Goal: Transaction & Acquisition: Purchase product/service

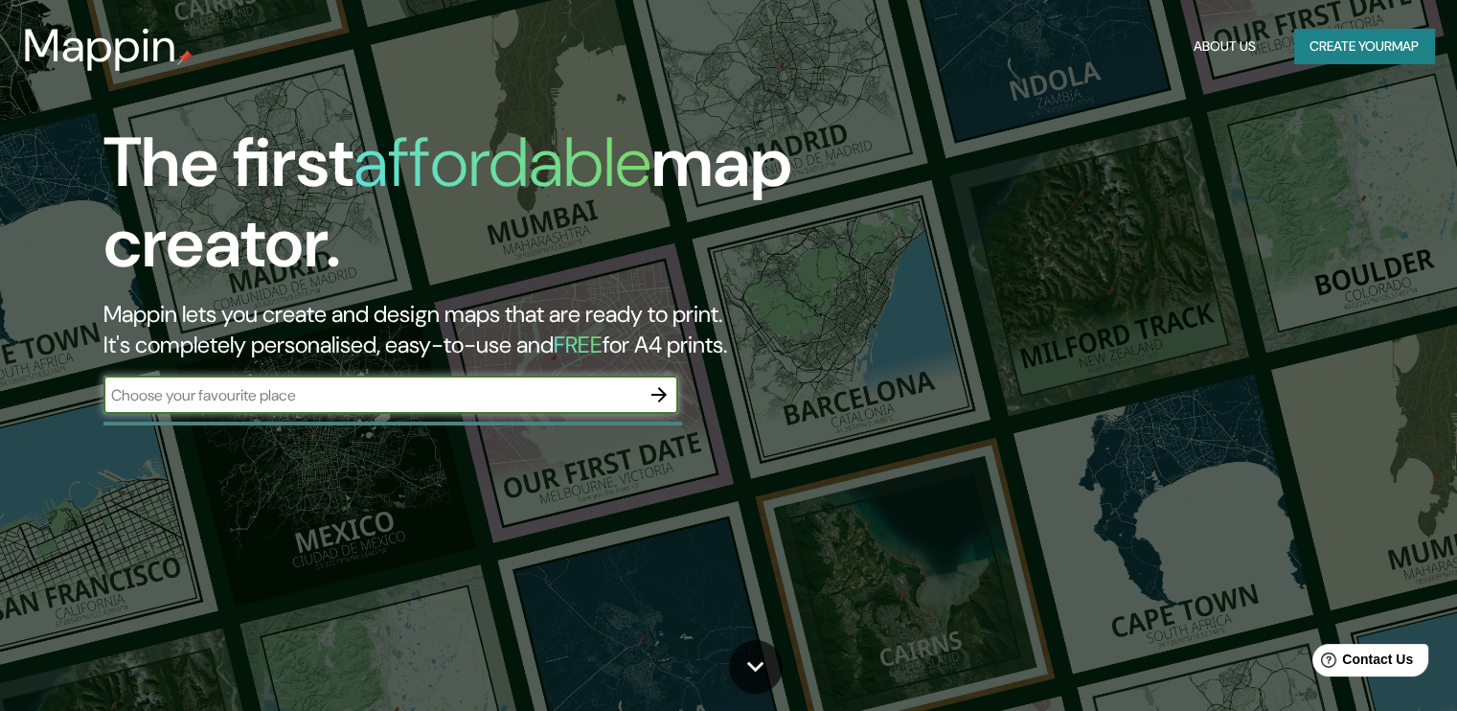
click at [341, 402] on input "text" at bounding box center [371, 395] width 536 height 22
type input "morelia"
click at [664, 397] on icon "button" at bounding box center [658, 394] width 23 height 23
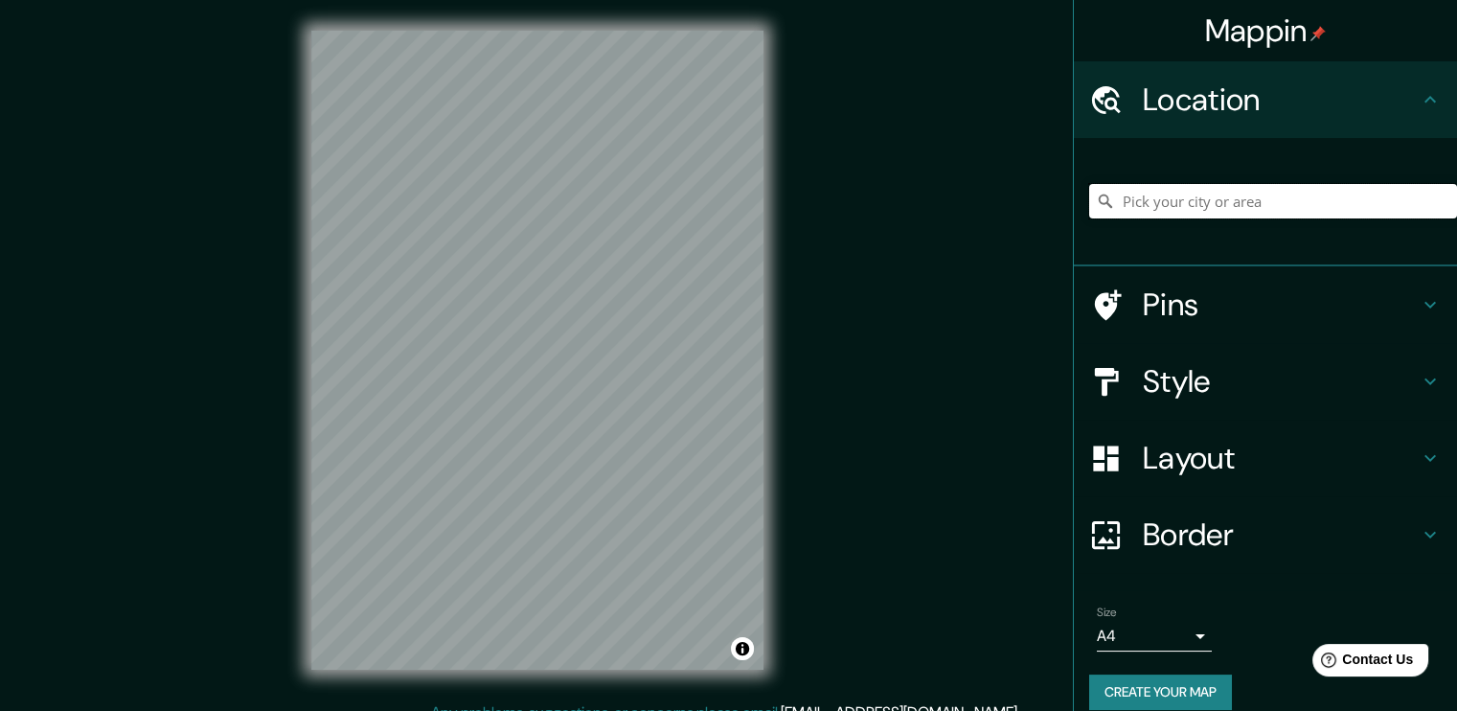
click at [1126, 190] on input "Pick your city or area" at bounding box center [1273, 201] width 368 height 34
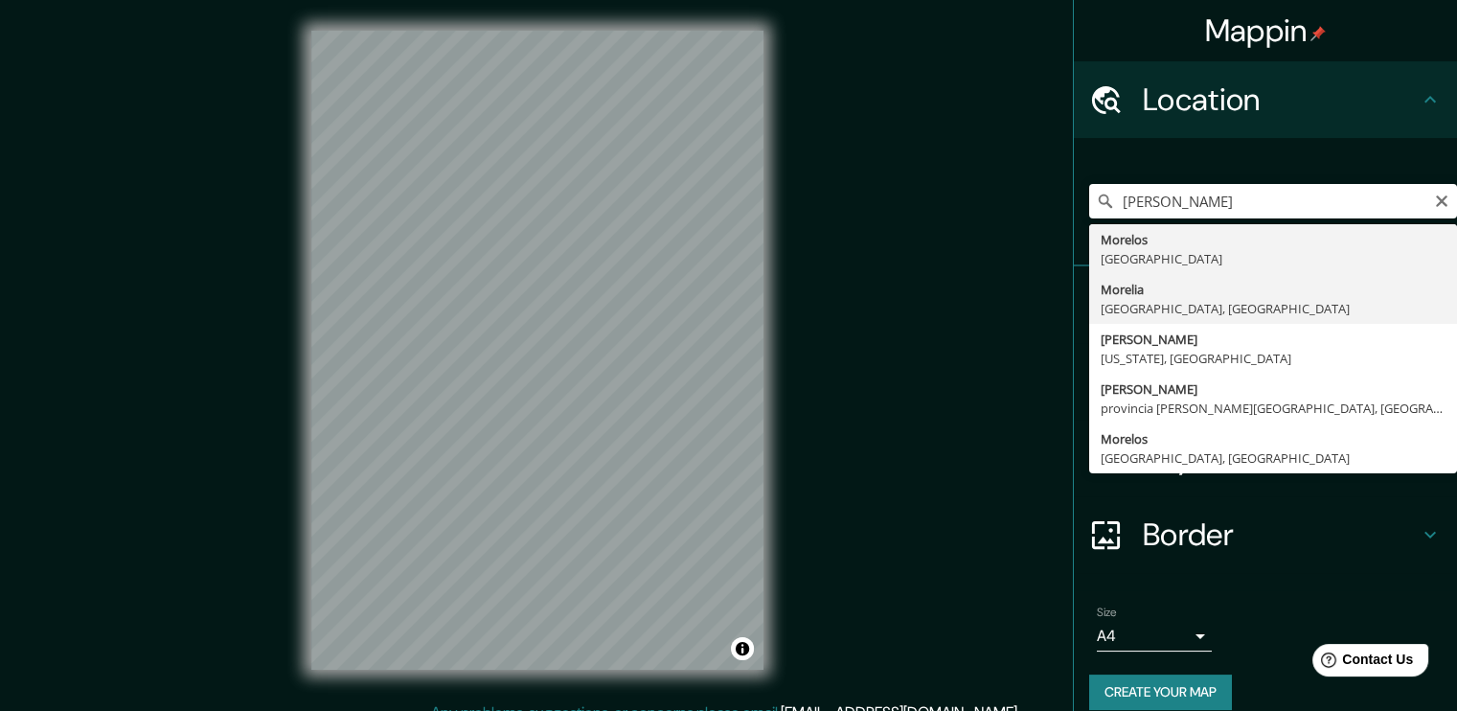
type input "[GEOGRAPHIC_DATA], [GEOGRAPHIC_DATA], [GEOGRAPHIC_DATA]"
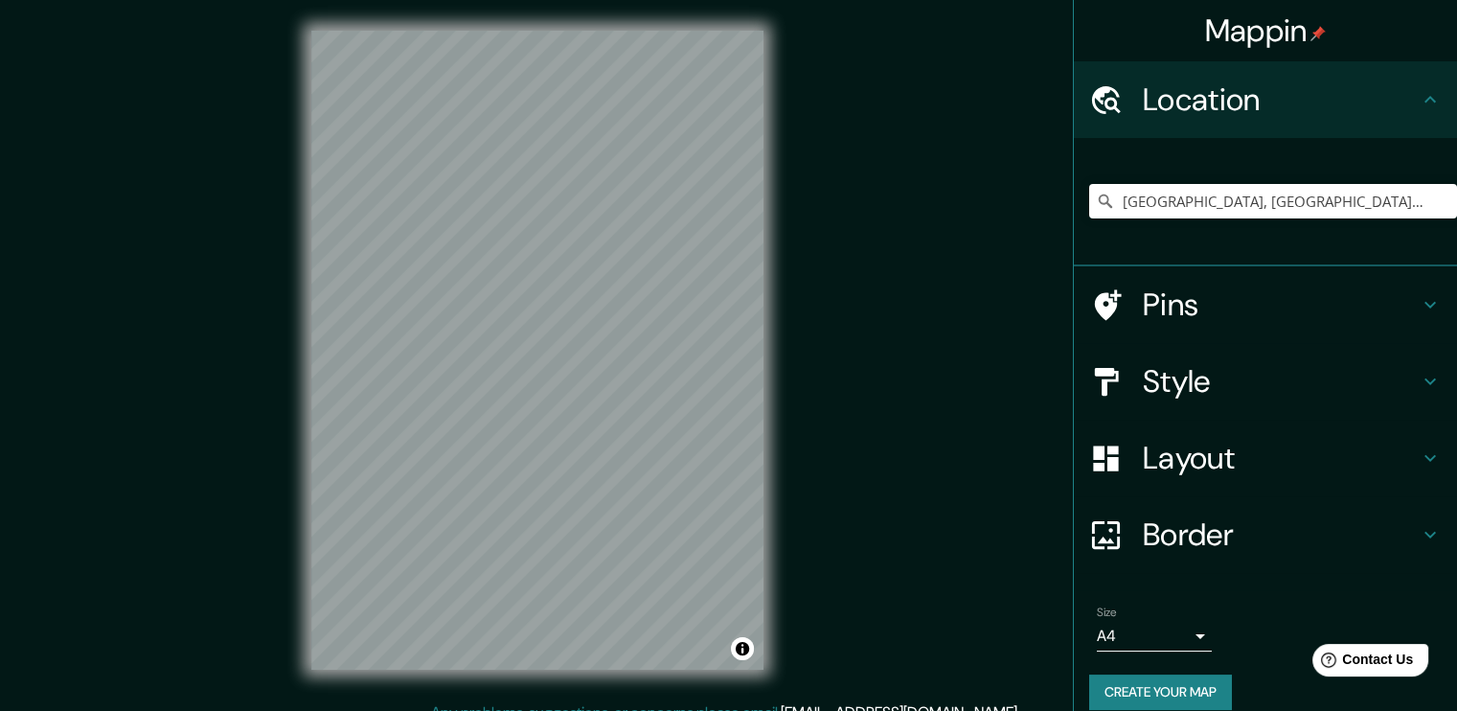
click at [1422, 306] on icon at bounding box center [1429, 304] width 23 height 23
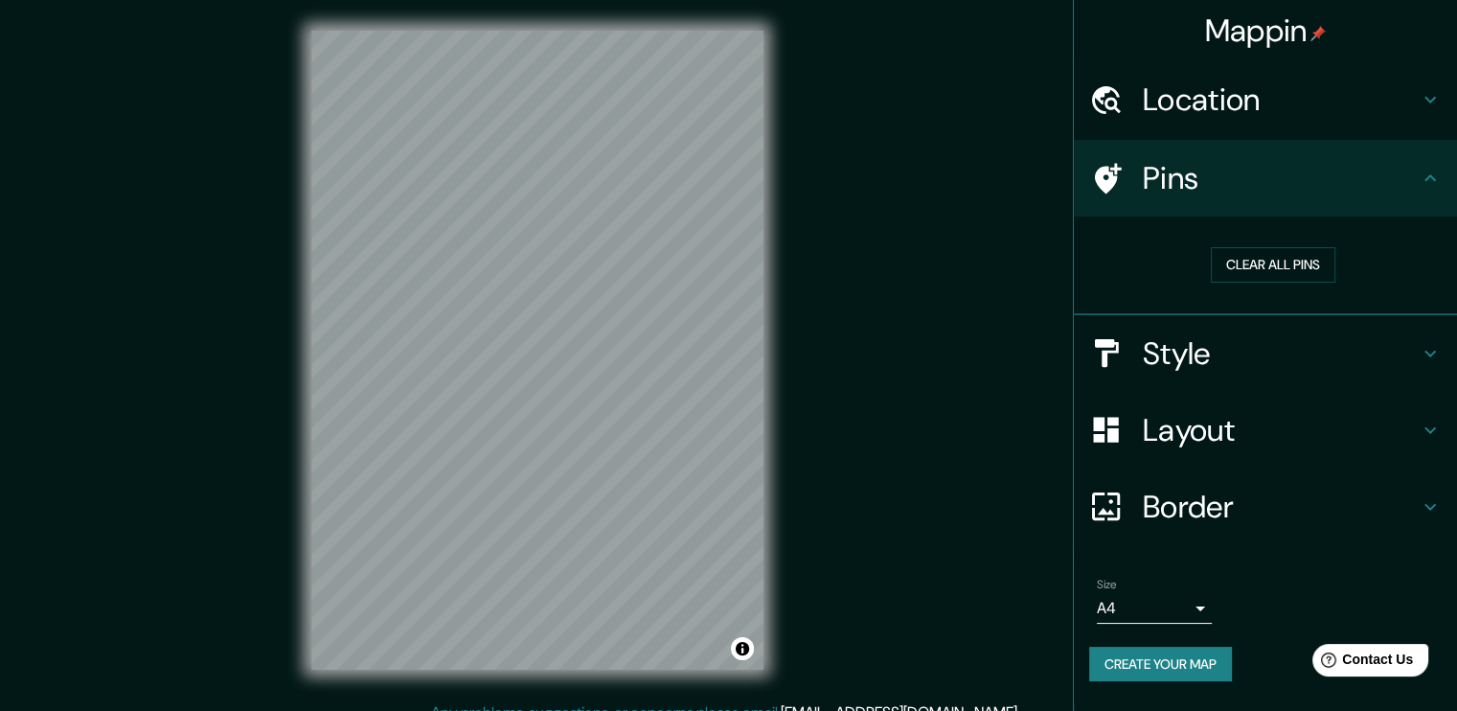
click at [1427, 354] on icon at bounding box center [1429, 353] width 23 height 23
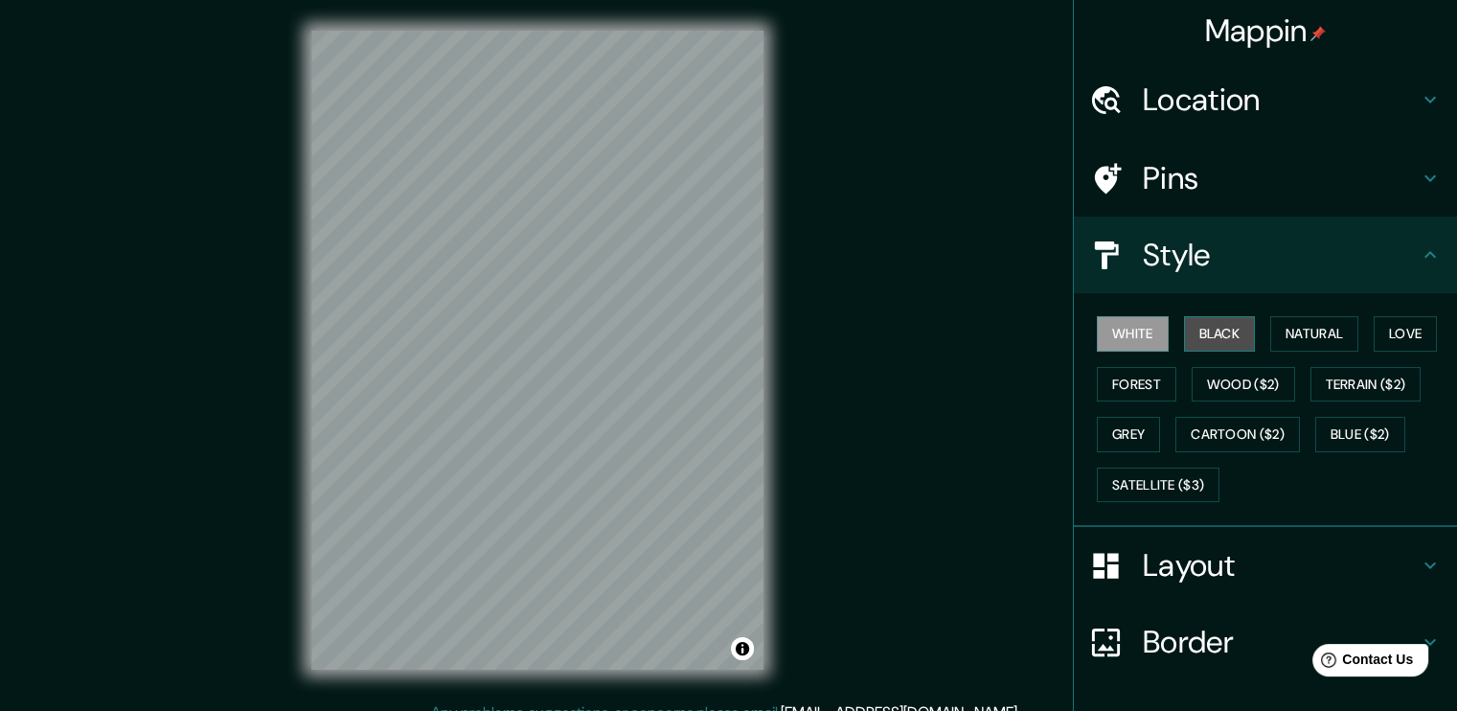
click at [1199, 337] on button "Black" at bounding box center [1220, 333] width 72 height 35
click at [1125, 324] on button "White" at bounding box center [1132, 333] width 72 height 35
click at [1310, 334] on button "Natural" at bounding box center [1314, 333] width 88 height 35
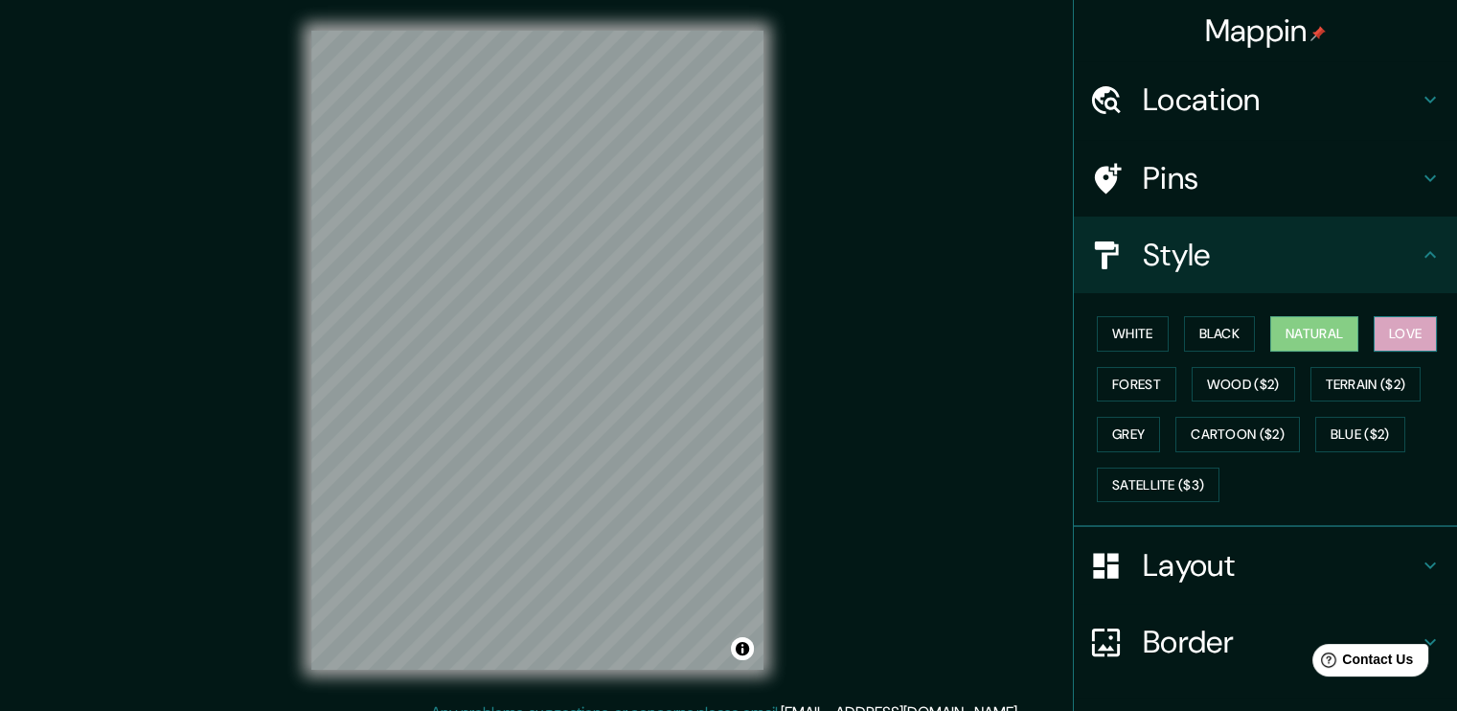
click at [1376, 336] on button "Love" at bounding box center [1404, 333] width 63 height 35
click at [1118, 382] on button "Forest" at bounding box center [1135, 384] width 79 height 35
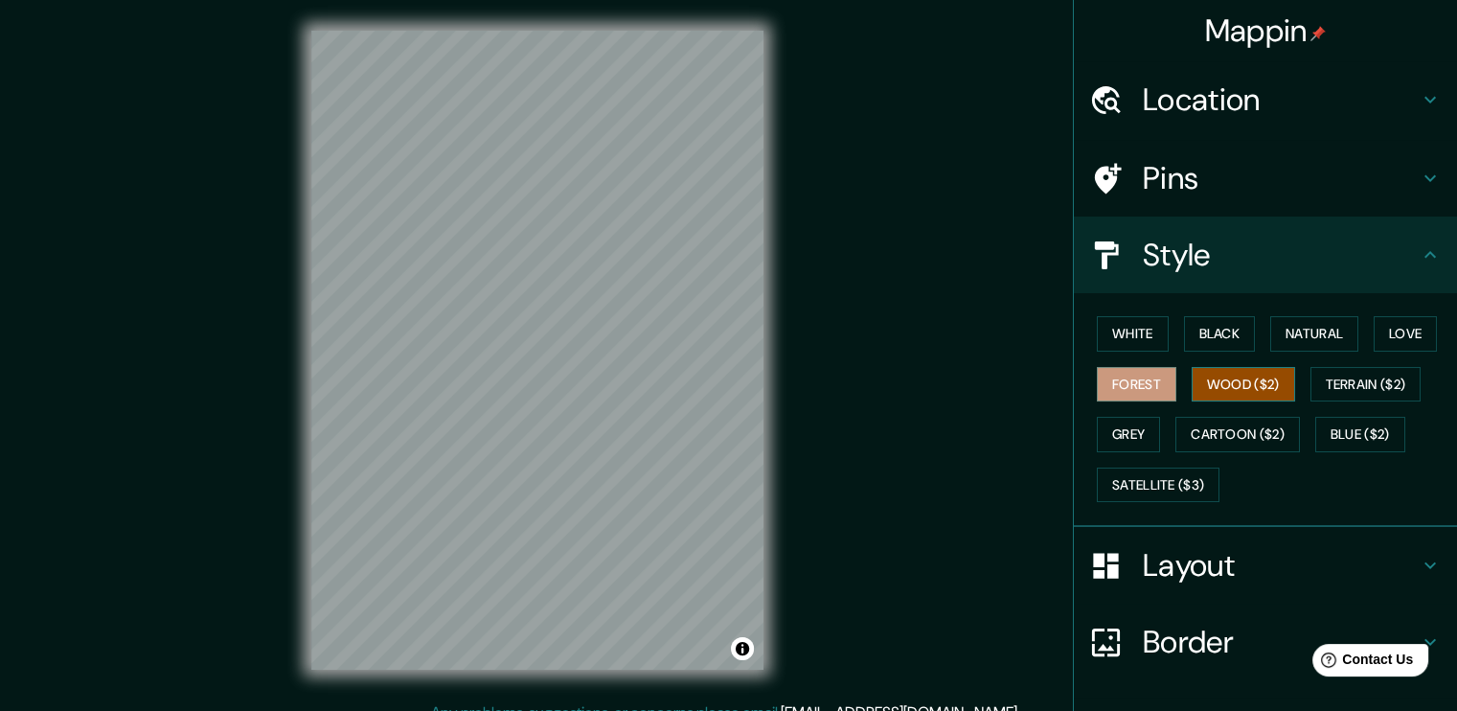
click at [1217, 395] on button "Wood ($2)" at bounding box center [1242, 384] width 103 height 35
click at [1329, 390] on button "Terrain ($2)" at bounding box center [1365, 384] width 111 height 35
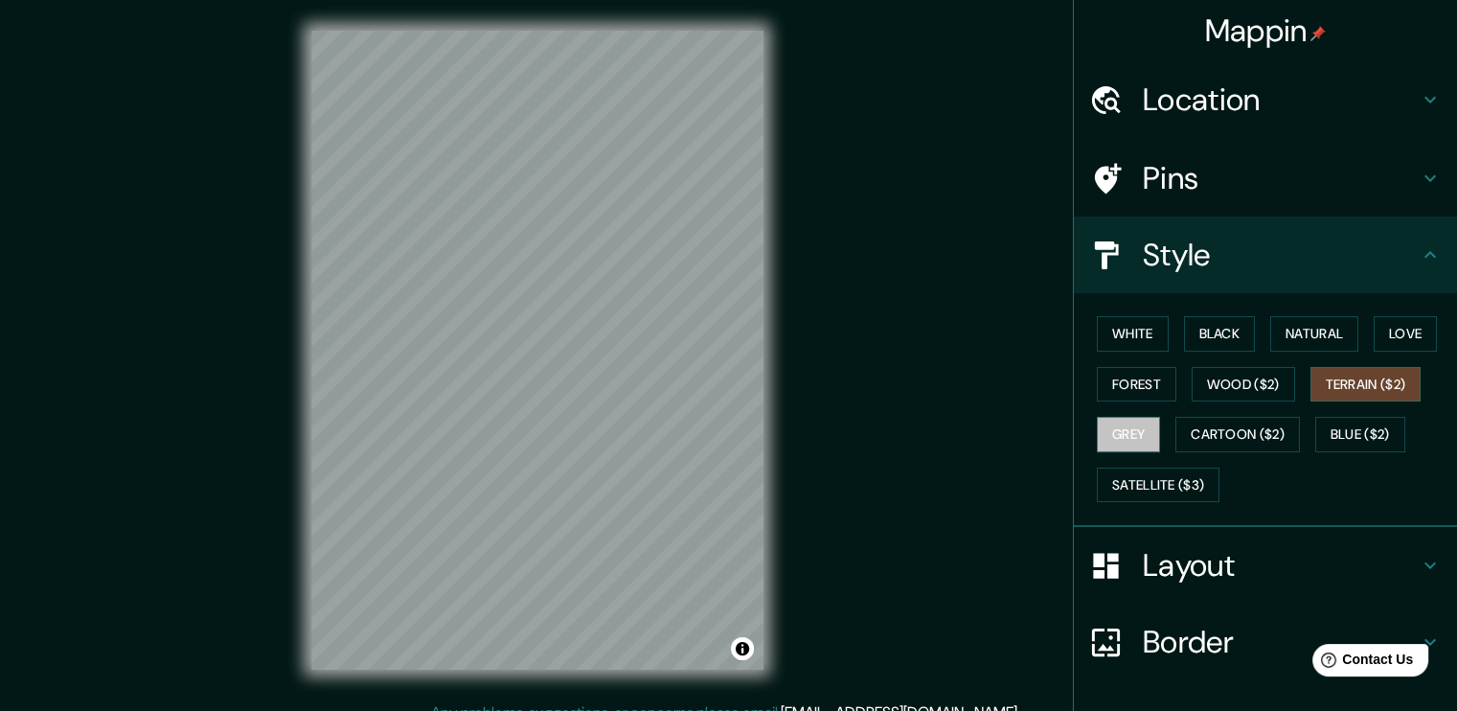
click at [1114, 423] on button "Grey" at bounding box center [1127, 434] width 63 height 35
click at [1317, 340] on button "Natural" at bounding box center [1314, 333] width 88 height 35
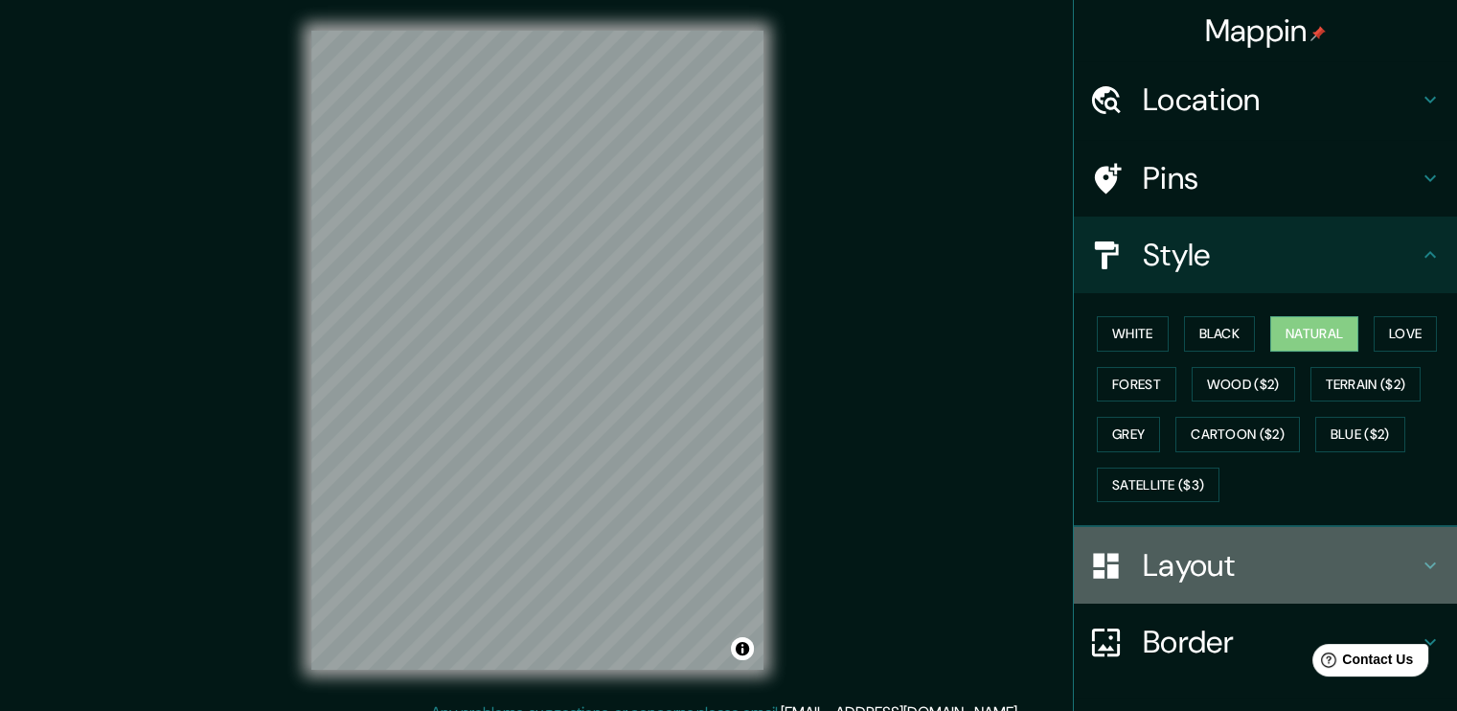
click at [1270, 569] on h4 "Layout" at bounding box center [1280, 565] width 276 height 38
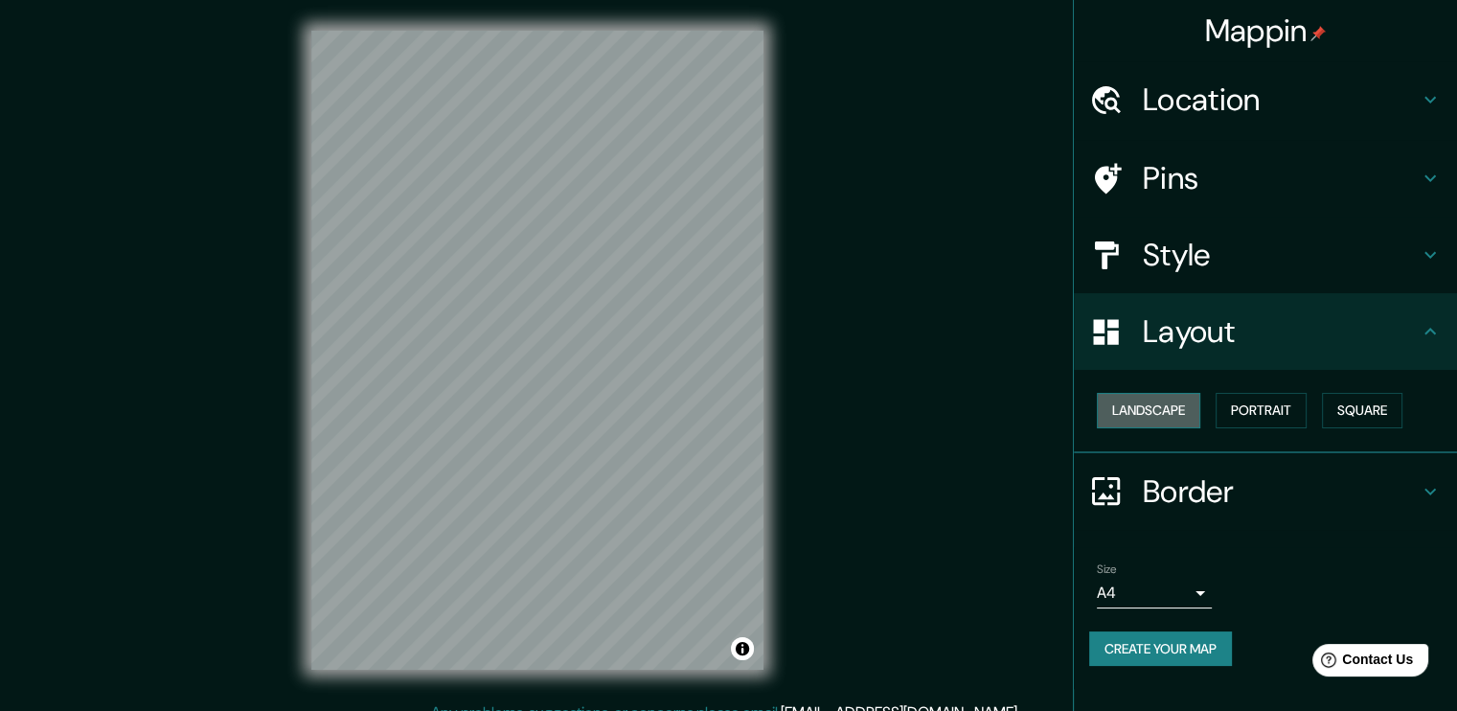
click at [1184, 413] on button "Landscape" at bounding box center [1147, 410] width 103 height 35
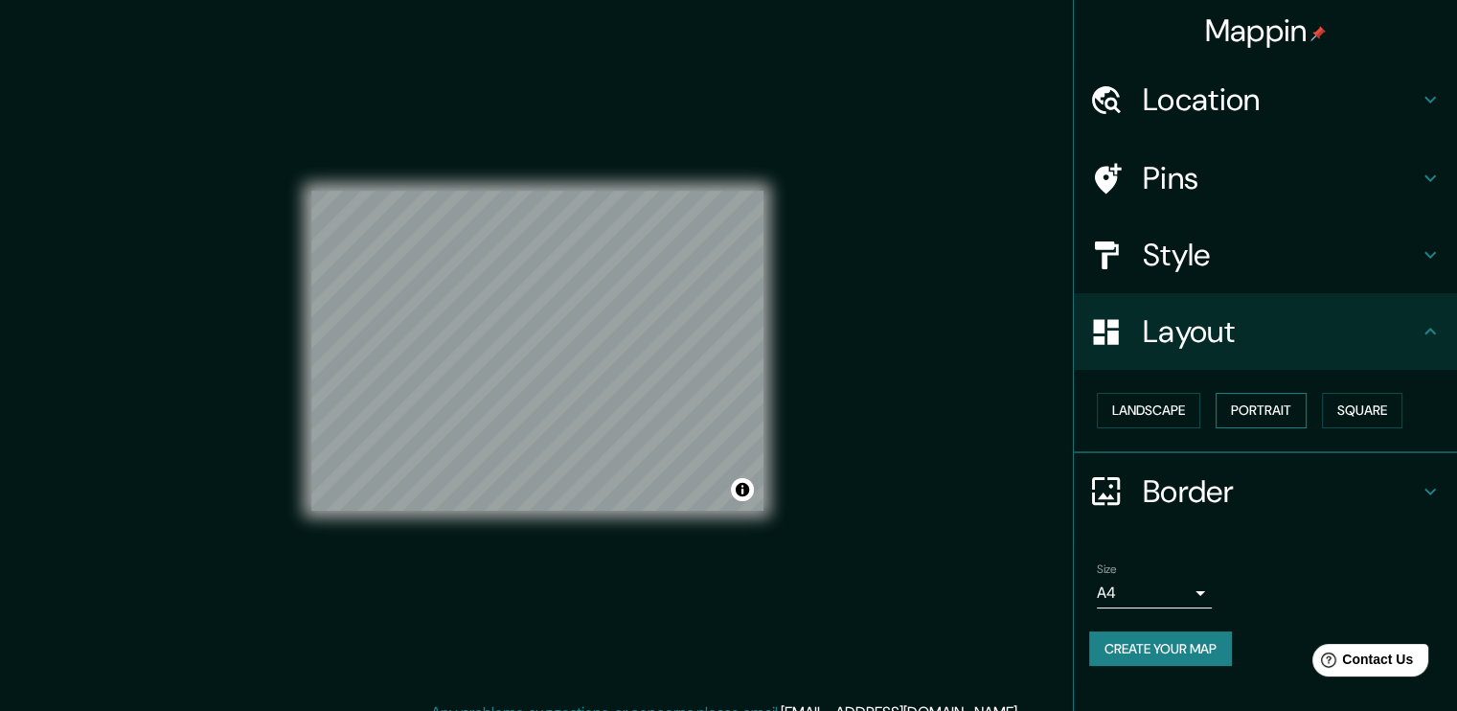
click at [1260, 413] on button "Portrait" at bounding box center [1260, 410] width 91 height 35
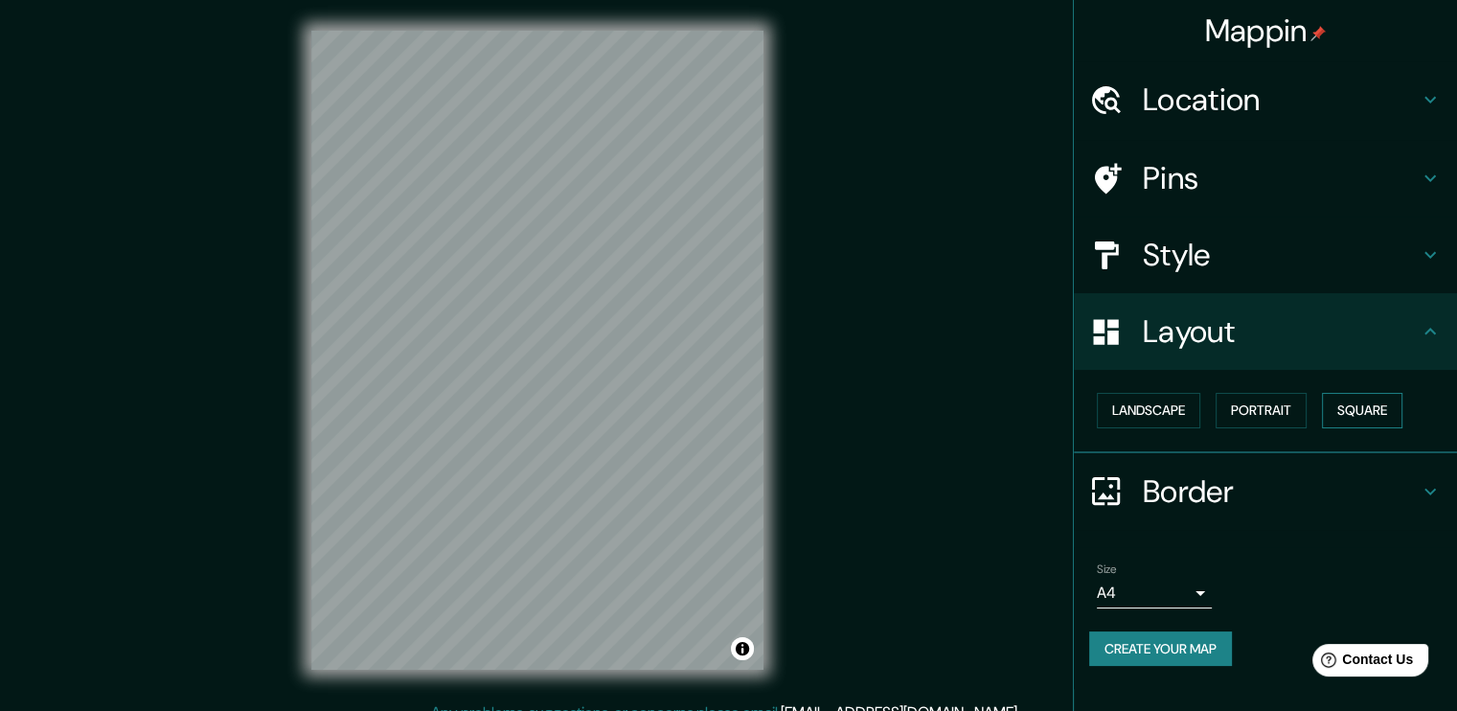
click at [1347, 404] on button "Square" at bounding box center [1361, 410] width 80 height 35
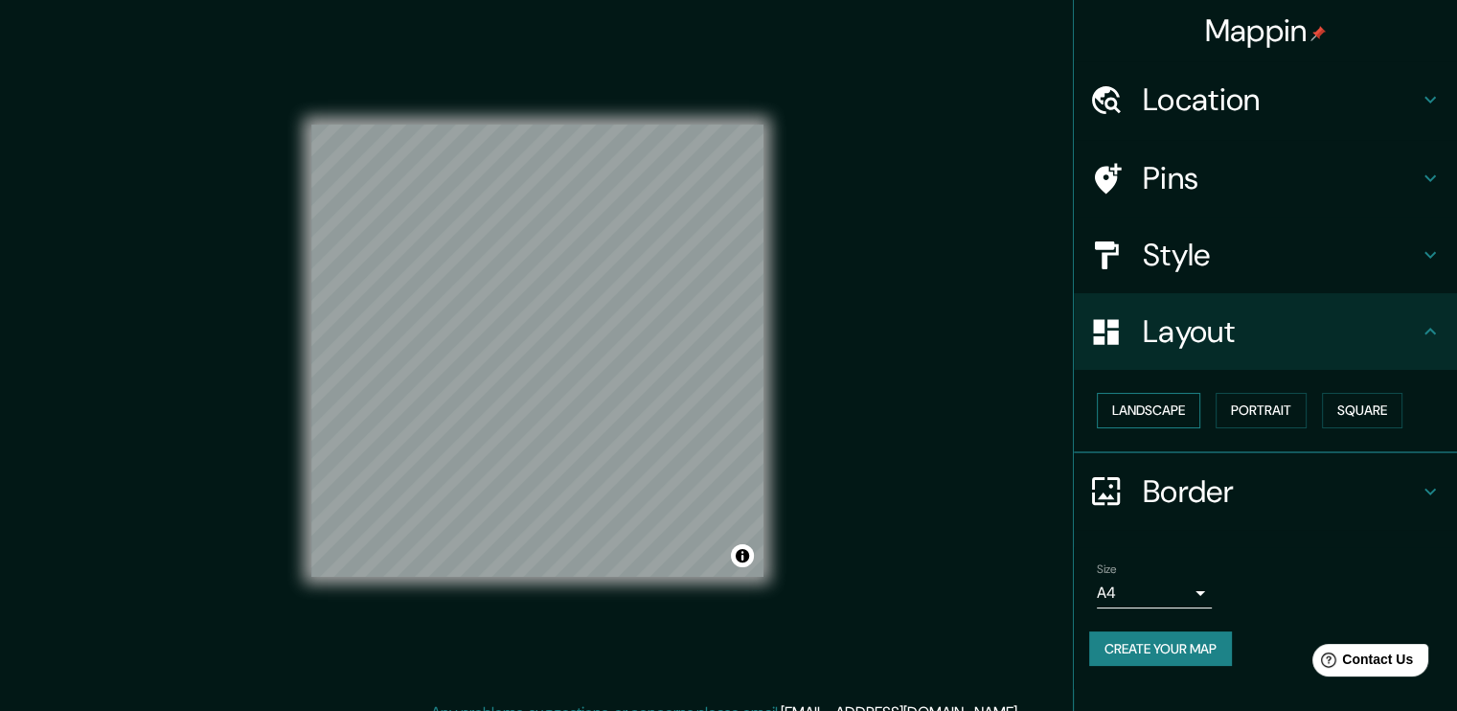
click at [1133, 420] on button "Landscape" at bounding box center [1147, 410] width 103 height 35
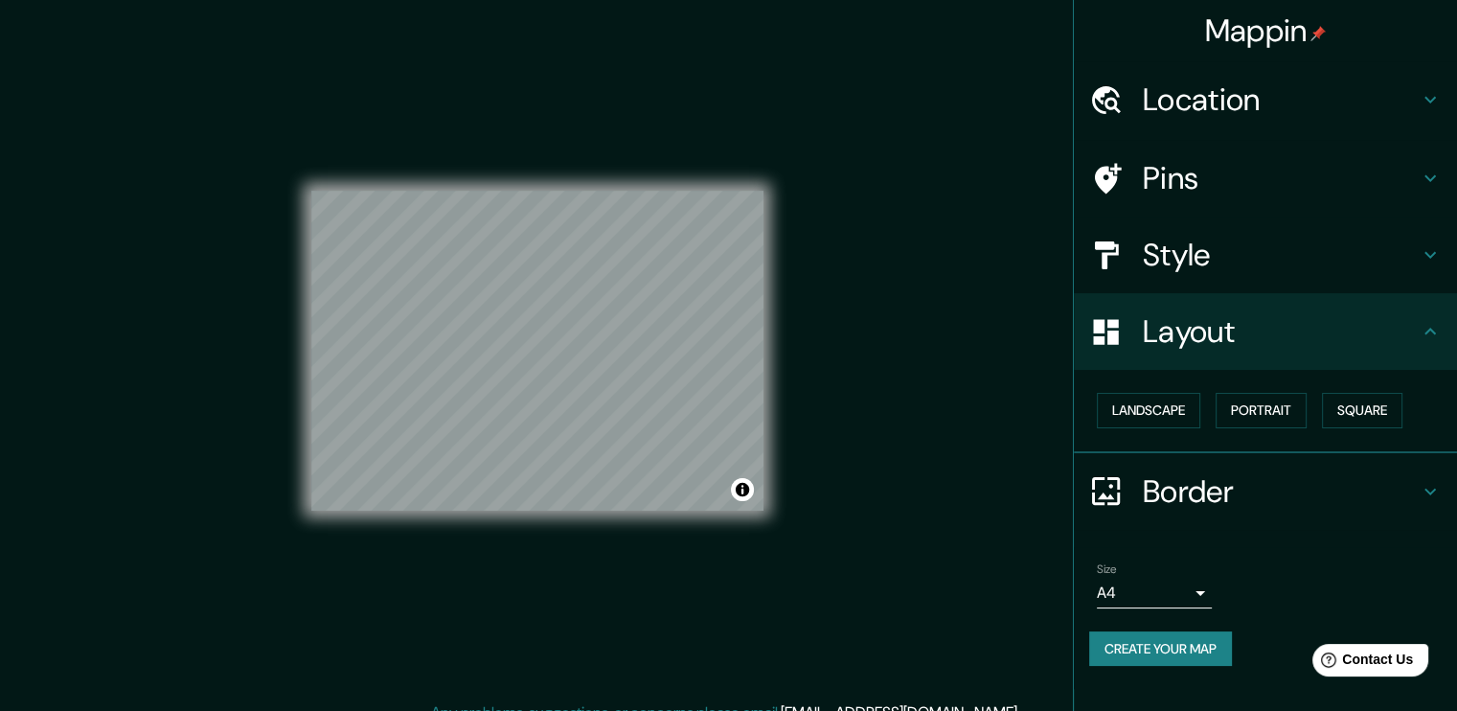
click at [1429, 487] on icon at bounding box center [1429, 491] width 23 height 23
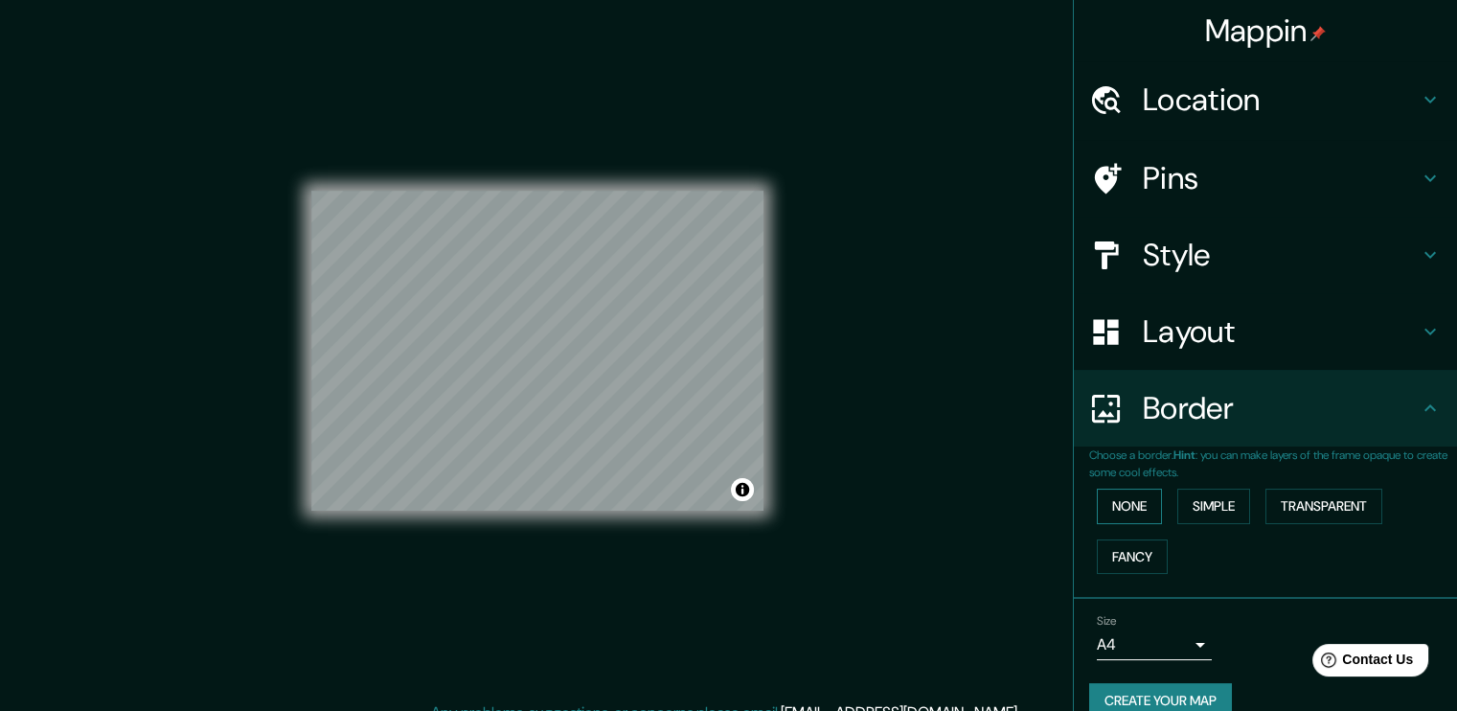
click at [1097, 510] on button "None" at bounding box center [1128, 505] width 65 height 35
click at [1121, 508] on button "None" at bounding box center [1128, 505] width 65 height 35
click at [1233, 337] on h4 "Layout" at bounding box center [1280, 331] width 276 height 38
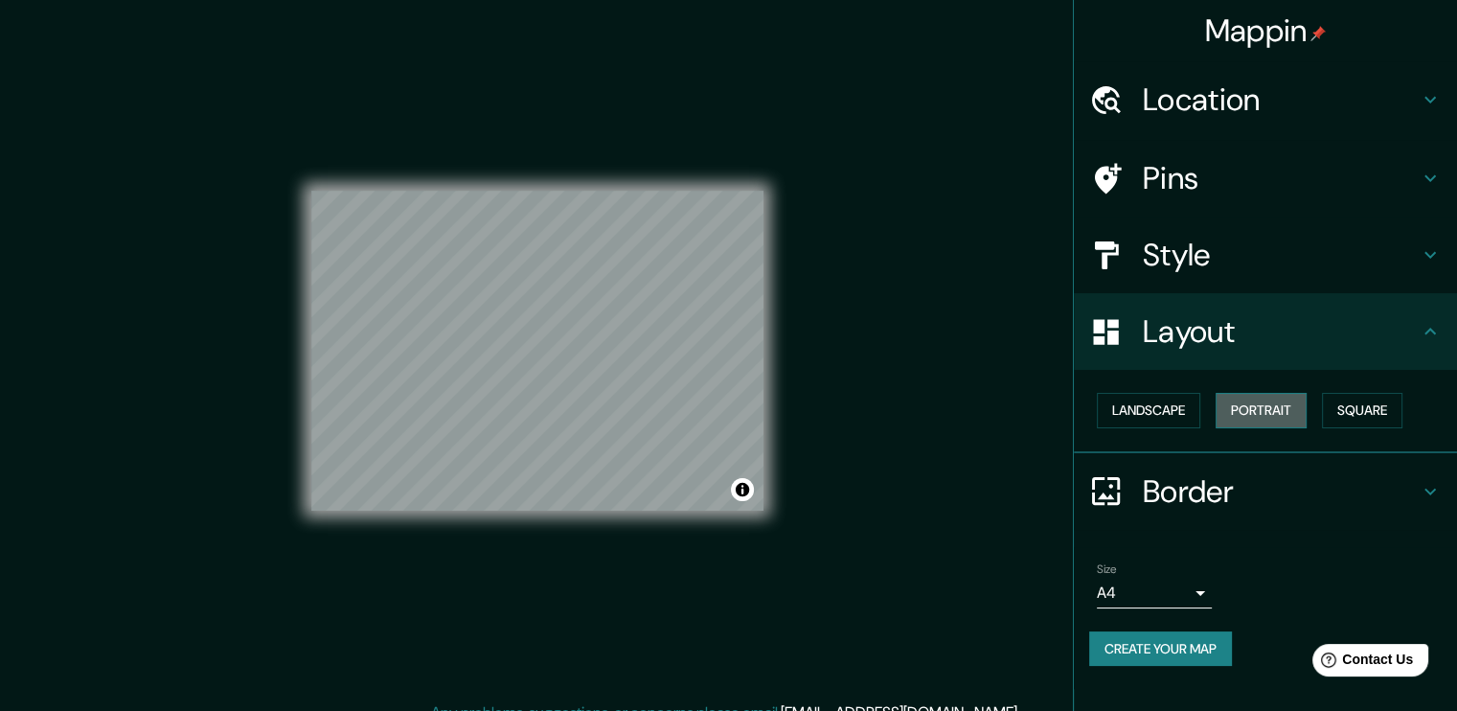
click at [1257, 407] on button "Portrait" at bounding box center [1260, 410] width 91 height 35
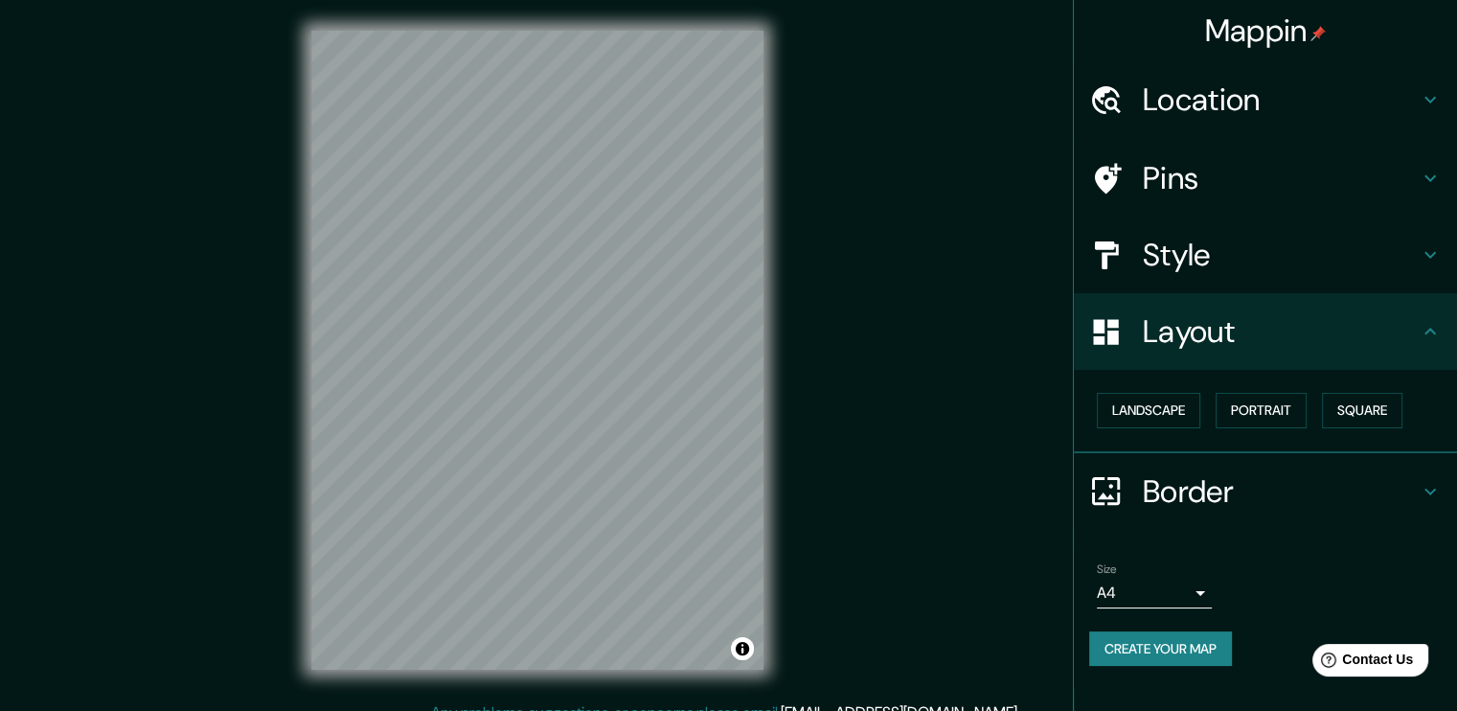
scroll to position [20, 0]
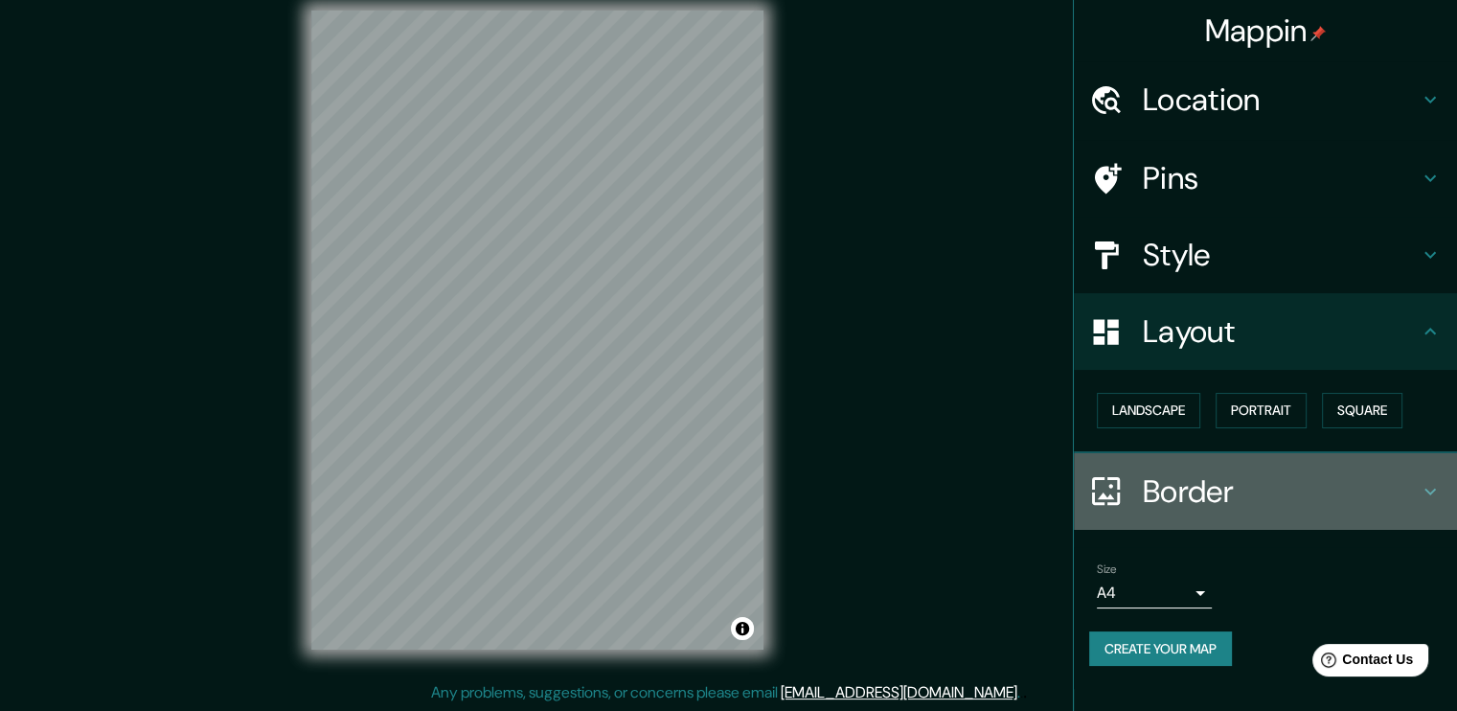
click at [1237, 487] on h4 "Border" at bounding box center [1280, 491] width 276 height 38
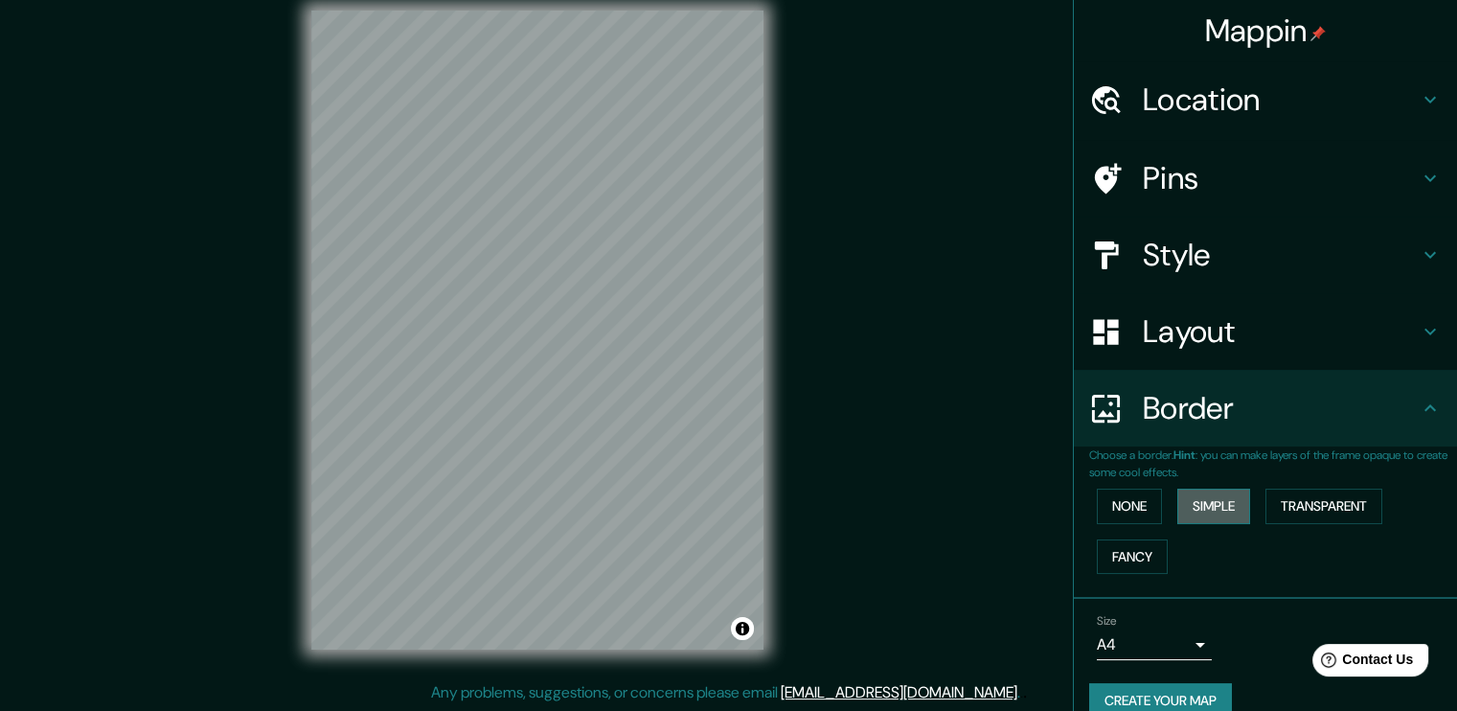
click at [1218, 510] on button "Simple" at bounding box center [1213, 505] width 73 height 35
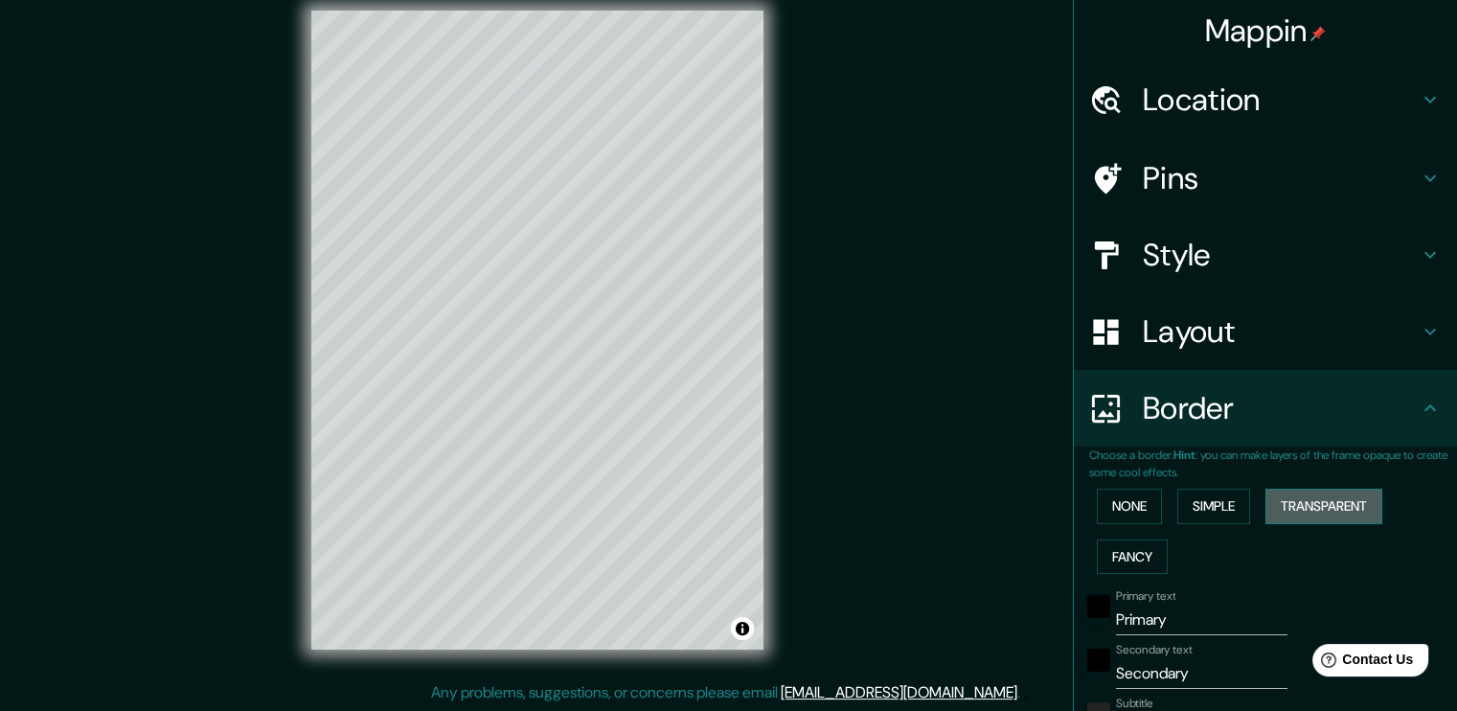
click at [1291, 508] on button "Transparent" at bounding box center [1323, 505] width 117 height 35
click at [1096, 550] on button "Fancy" at bounding box center [1131, 556] width 71 height 35
click at [1101, 510] on button "None" at bounding box center [1128, 505] width 65 height 35
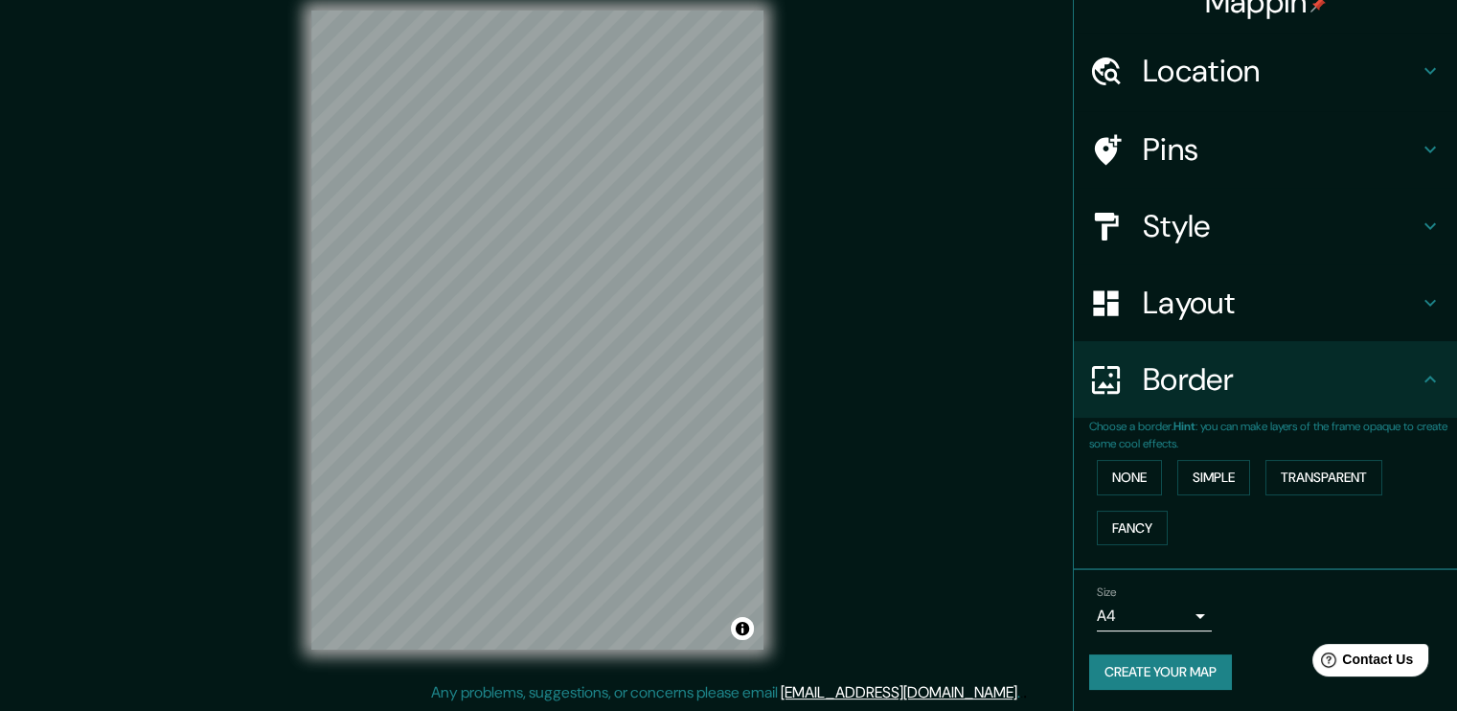
scroll to position [0, 0]
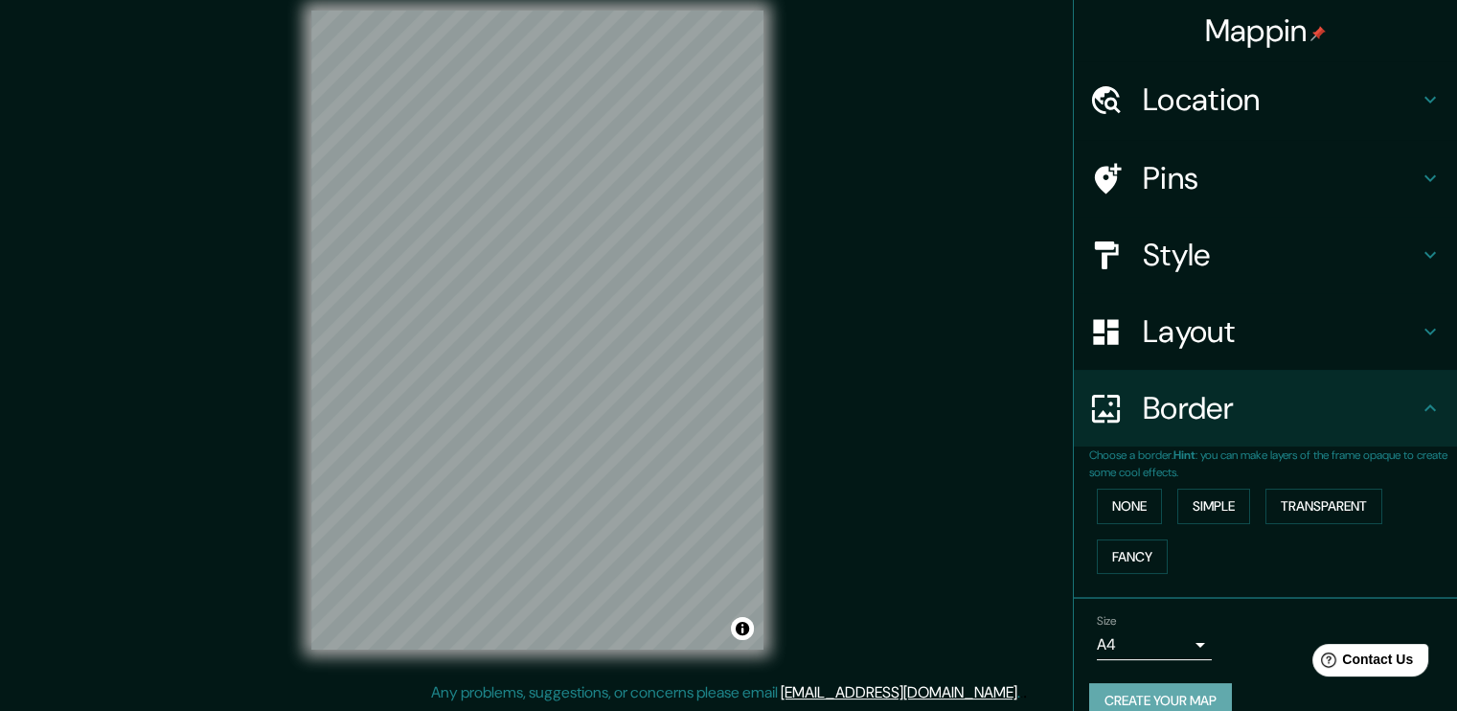
click at [1170, 694] on button "Create your map" at bounding box center [1160, 700] width 143 height 35
click at [743, 629] on button "Toggle attribution" at bounding box center [742, 628] width 23 height 23
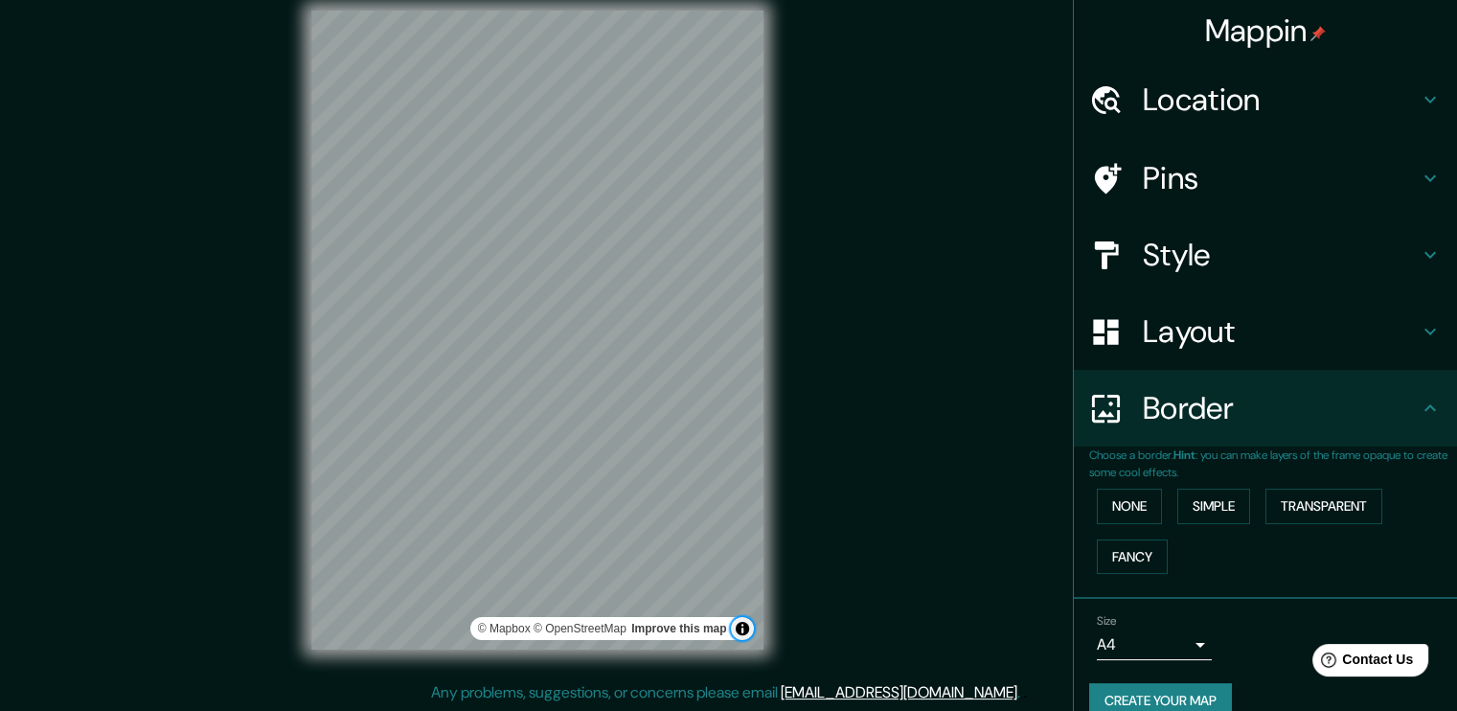
click at [743, 629] on button "Toggle attribution" at bounding box center [742, 628] width 23 height 23
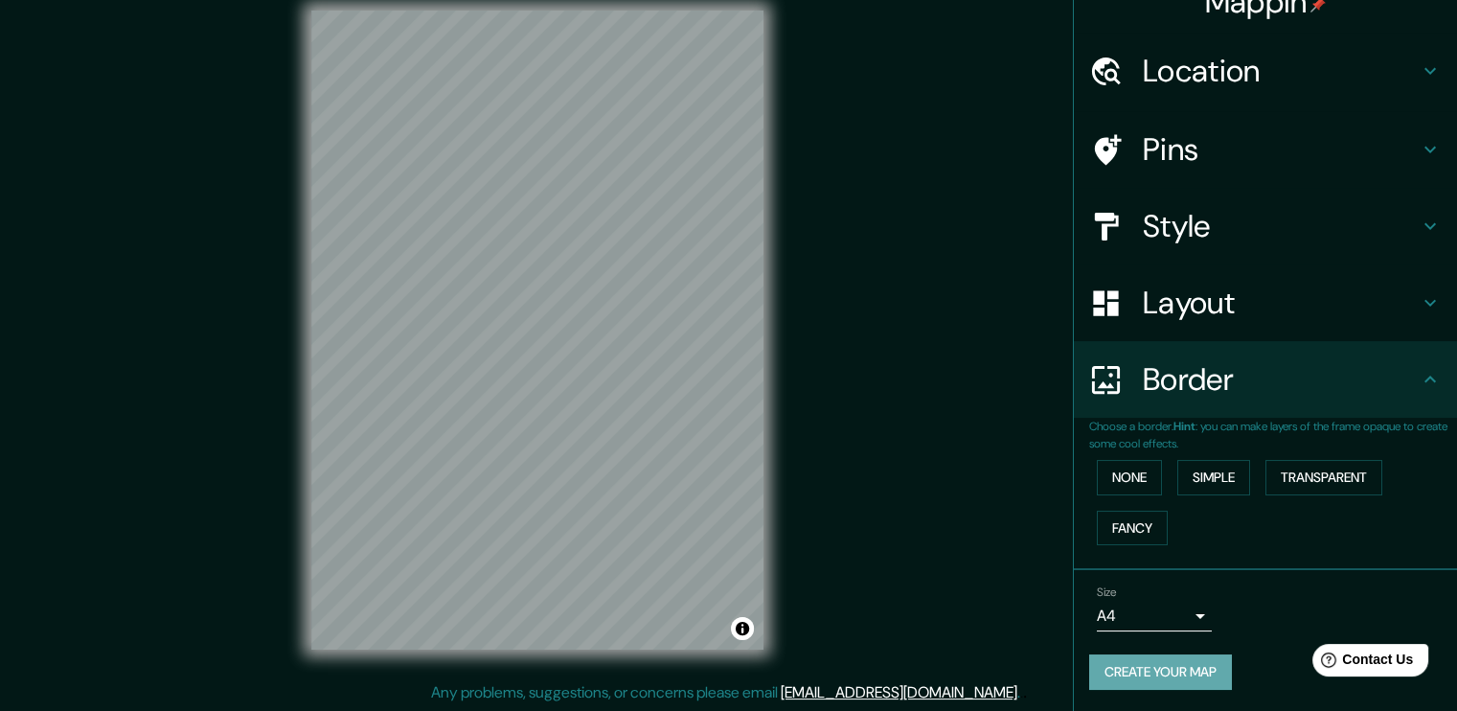
click at [1188, 671] on button "Create your map" at bounding box center [1160, 671] width 143 height 35
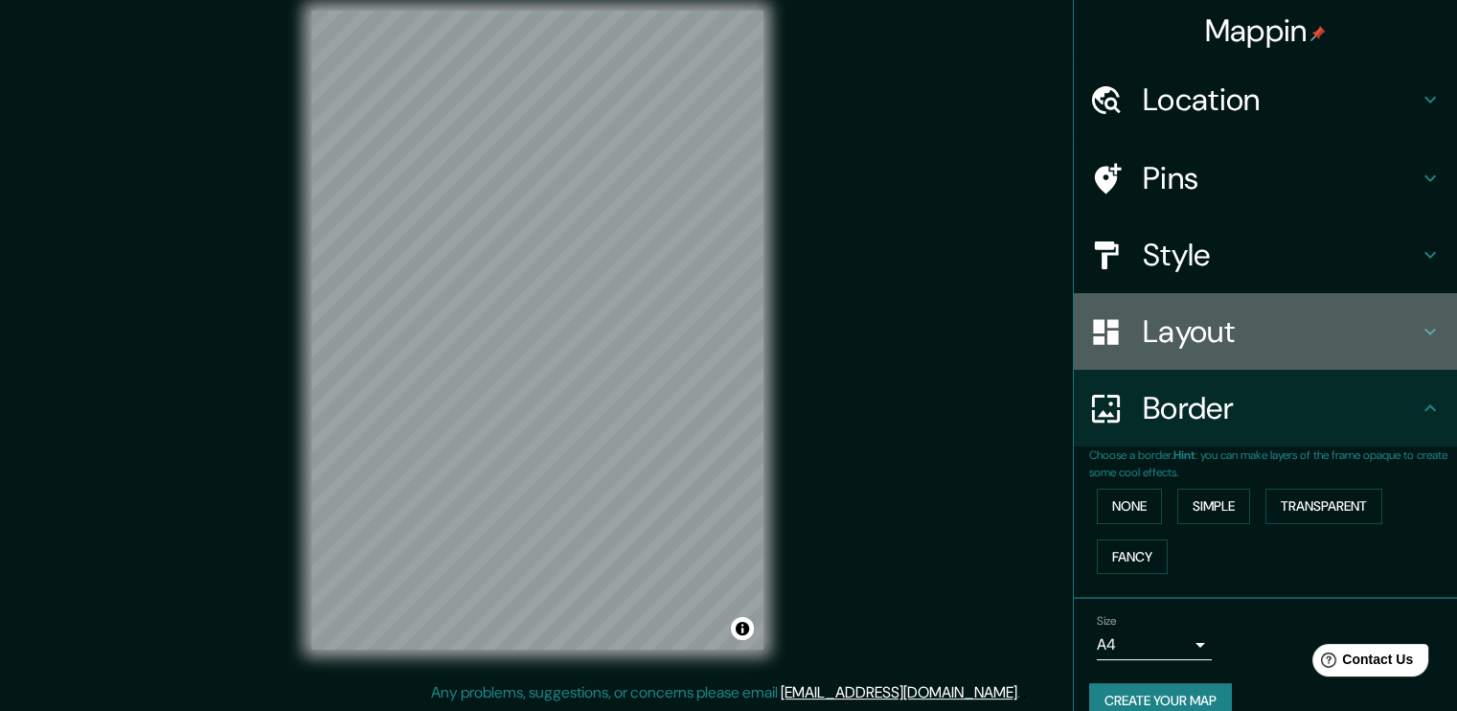
click at [1173, 324] on h4 "Layout" at bounding box center [1280, 331] width 276 height 38
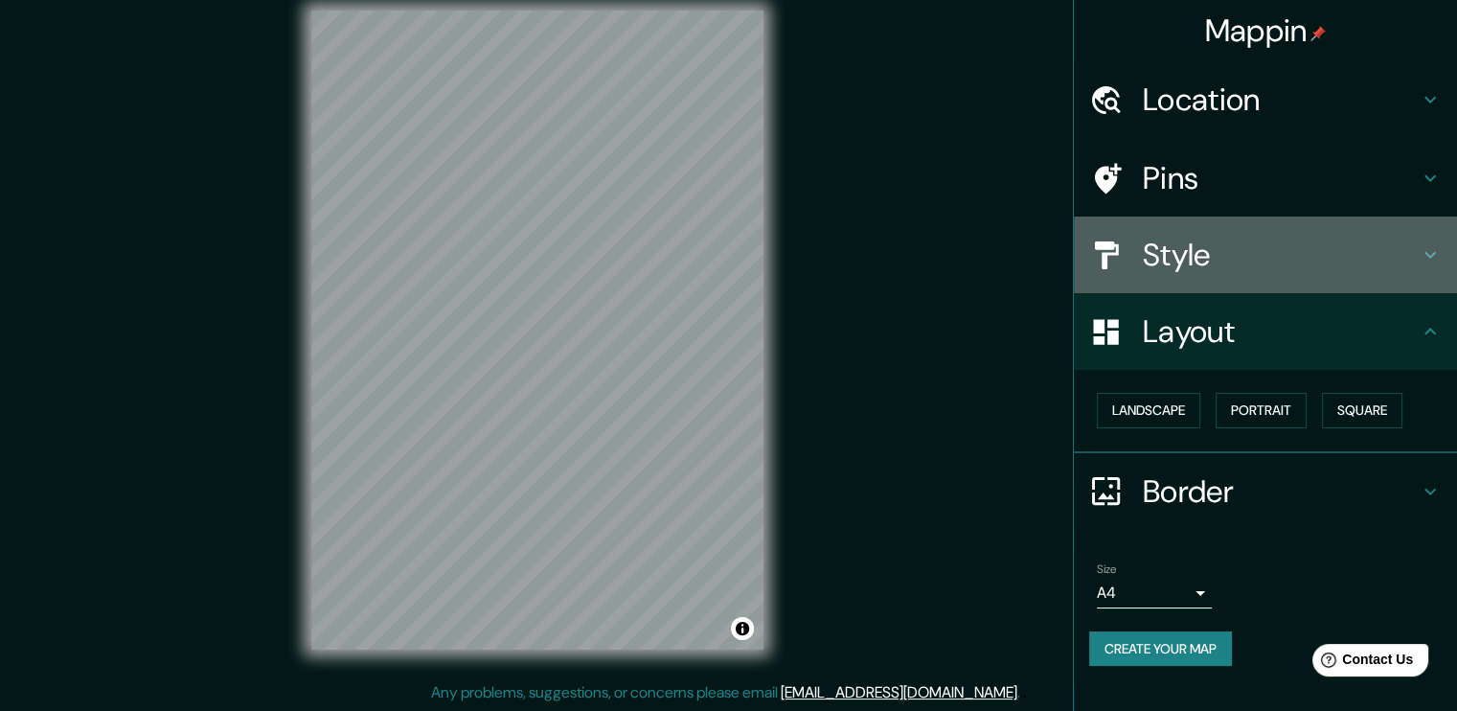
click at [1198, 254] on h4 "Style" at bounding box center [1280, 255] width 276 height 38
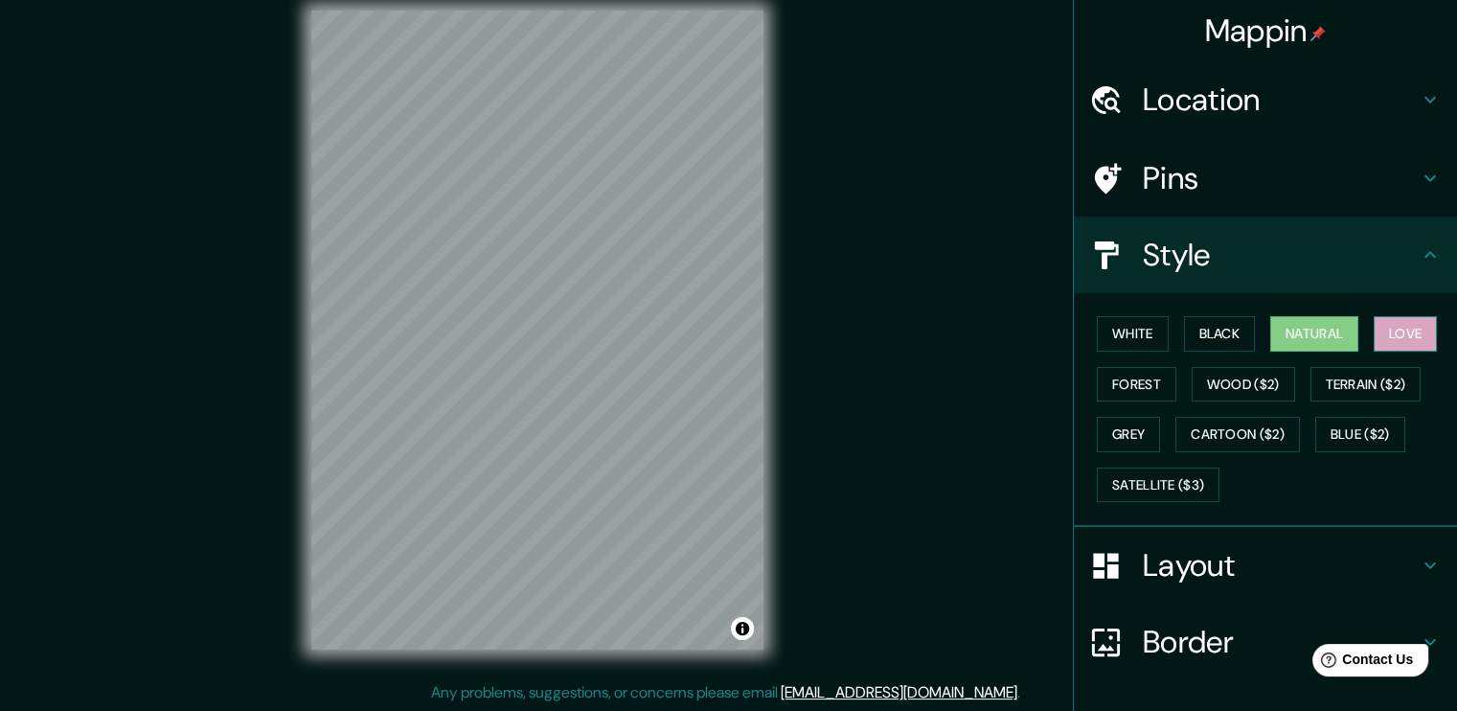
click at [1392, 318] on button "Love" at bounding box center [1404, 333] width 63 height 35
click at [1126, 385] on button "Forest" at bounding box center [1135, 384] width 79 height 35
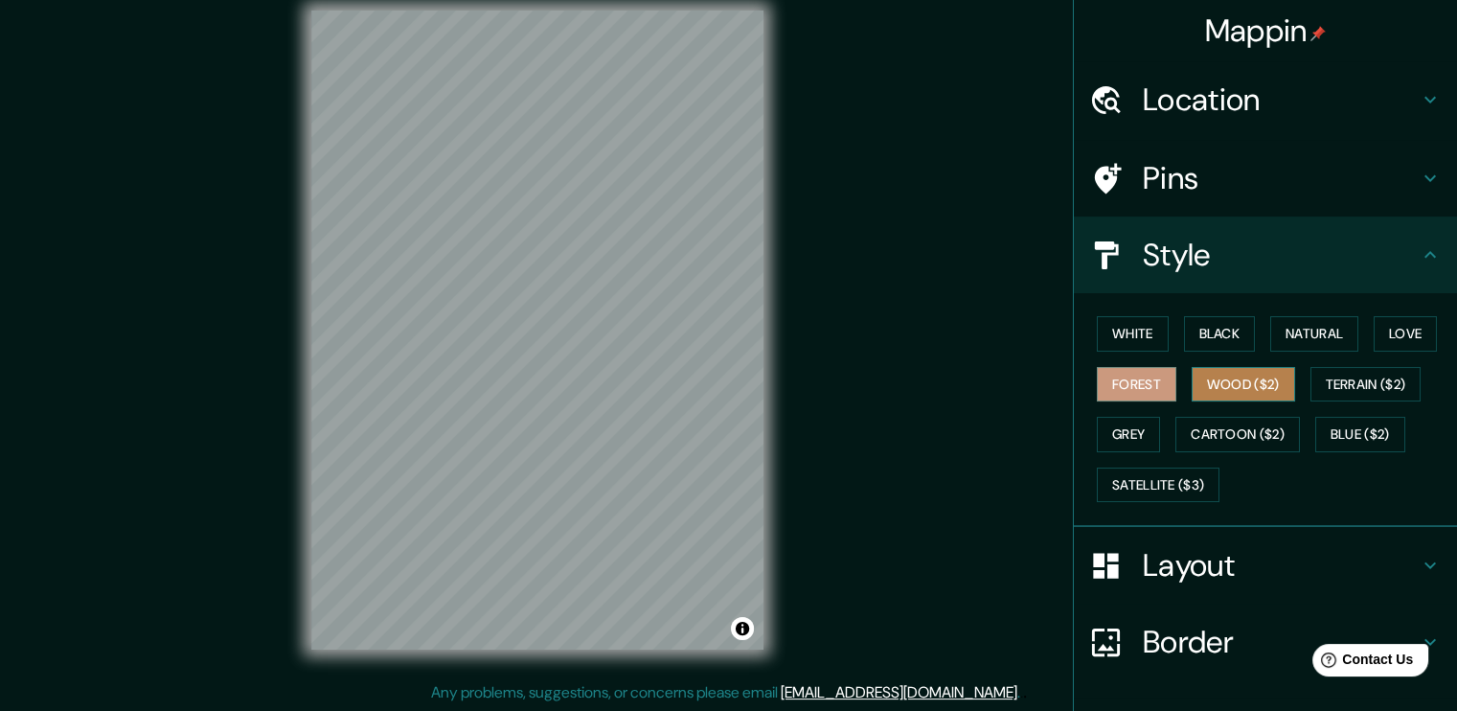
click at [1214, 393] on button "Wood ($2)" at bounding box center [1242, 384] width 103 height 35
click at [1352, 382] on button "Terrain ($2)" at bounding box center [1365, 384] width 111 height 35
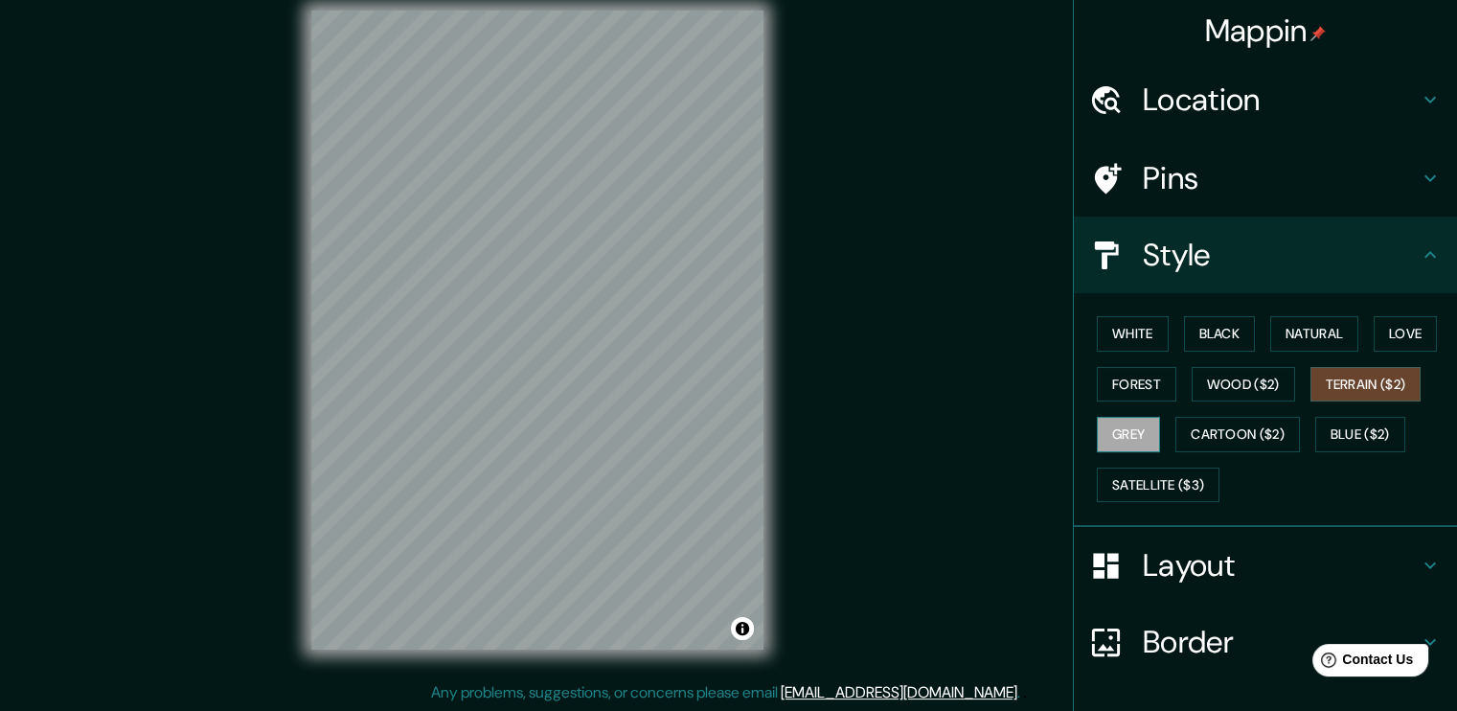
click at [1105, 434] on button "Grey" at bounding box center [1127, 434] width 63 height 35
click at [1208, 440] on button "Cartoon ($2)" at bounding box center [1237, 434] width 124 height 35
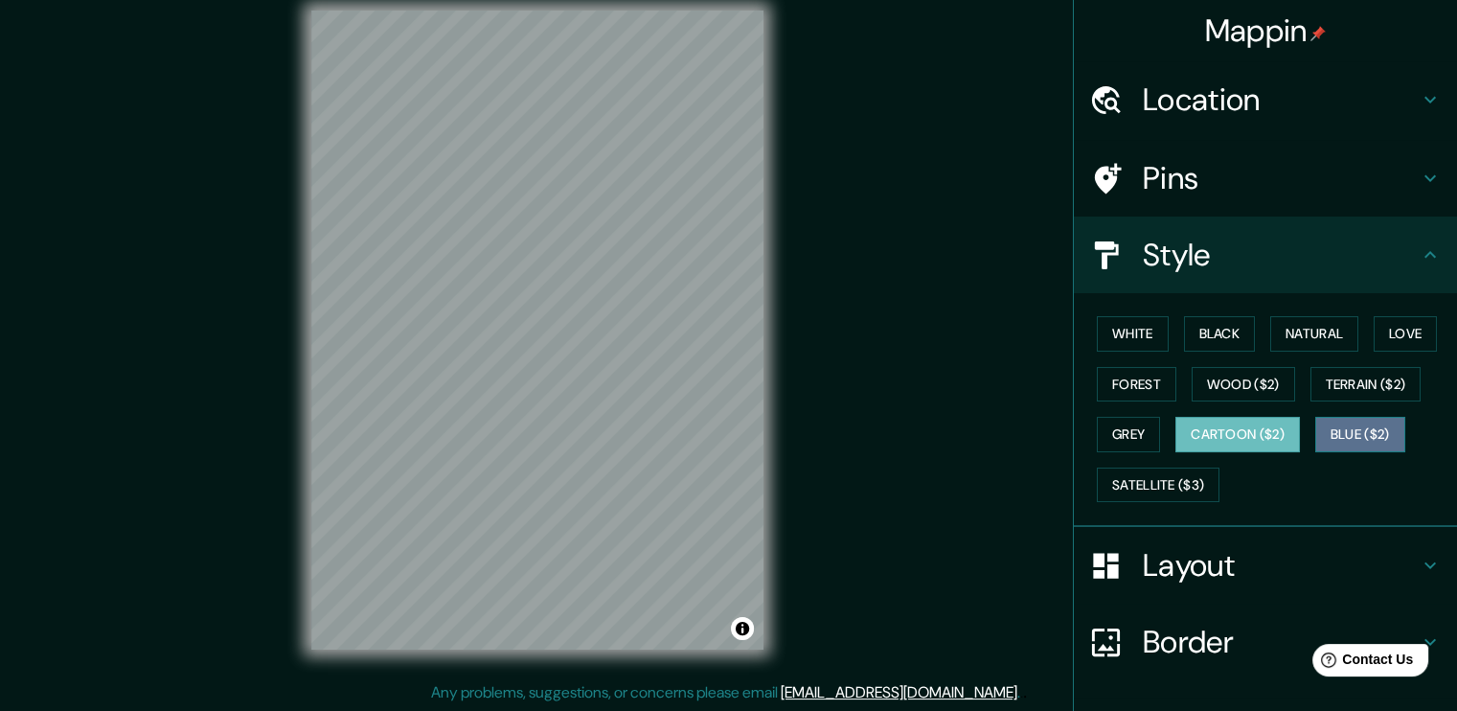
click at [1333, 441] on button "Blue ($2)" at bounding box center [1360, 434] width 90 height 35
click at [1266, 430] on button "Cartoon ($2)" at bounding box center [1237, 434] width 124 height 35
click at [1156, 476] on button "Satellite ($3)" at bounding box center [1157, 484] width 123 height 35
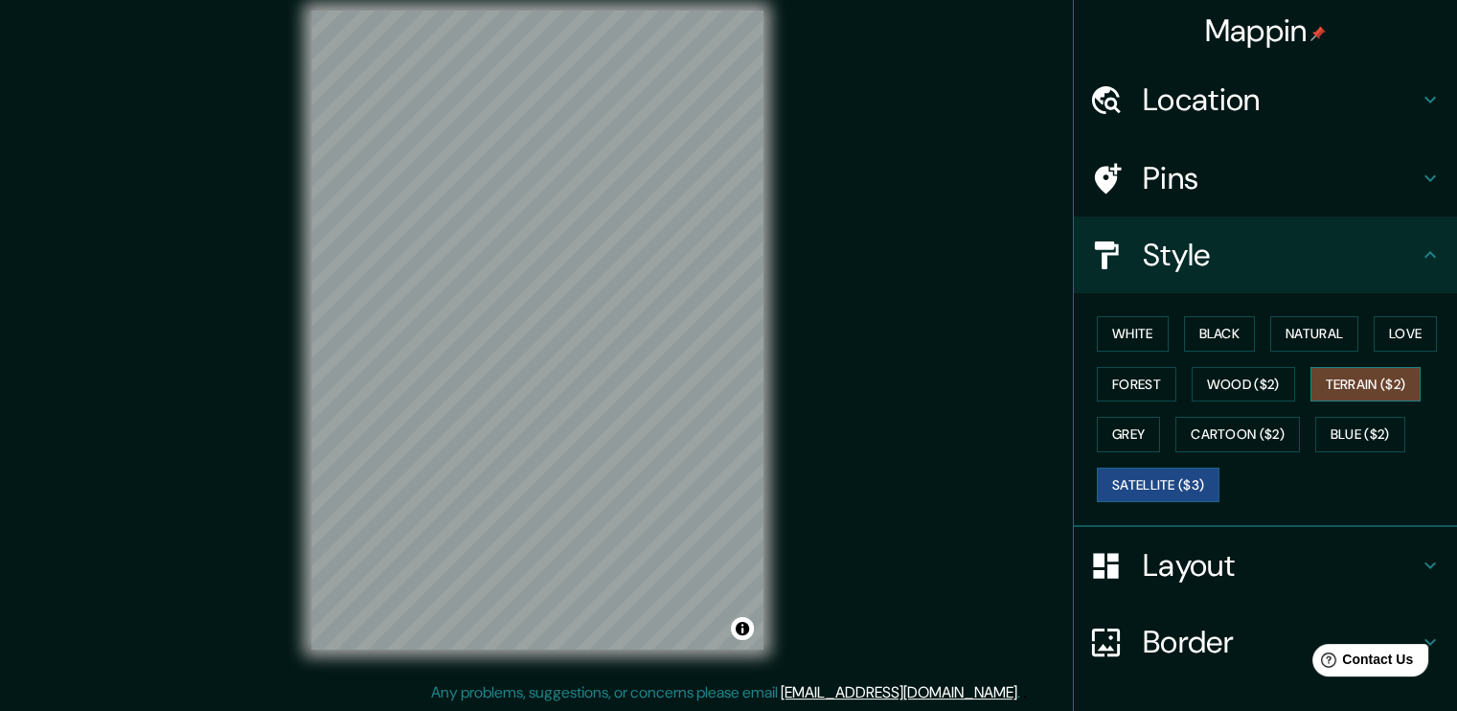
click at [1351, 380] on button "Terrain ($2)" at bounding box center [1365, 384] width 111 height 35
click at [1265, 384] on button "Wood ($2)" at bounding box center [1242, 384] width 103 height 35
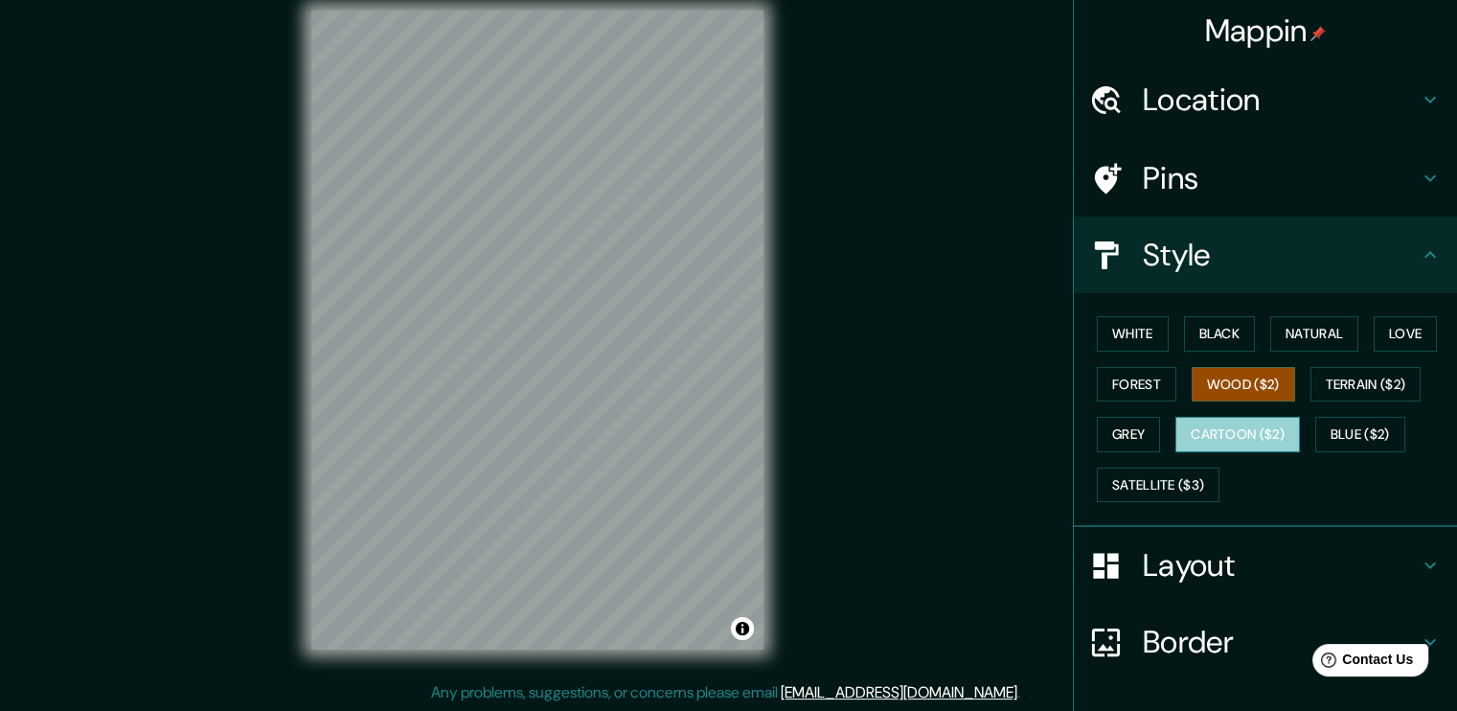
click at [1259, 430] on button "Cartoon ($2)" at bounding box center [1237, 434] width 124 height 35
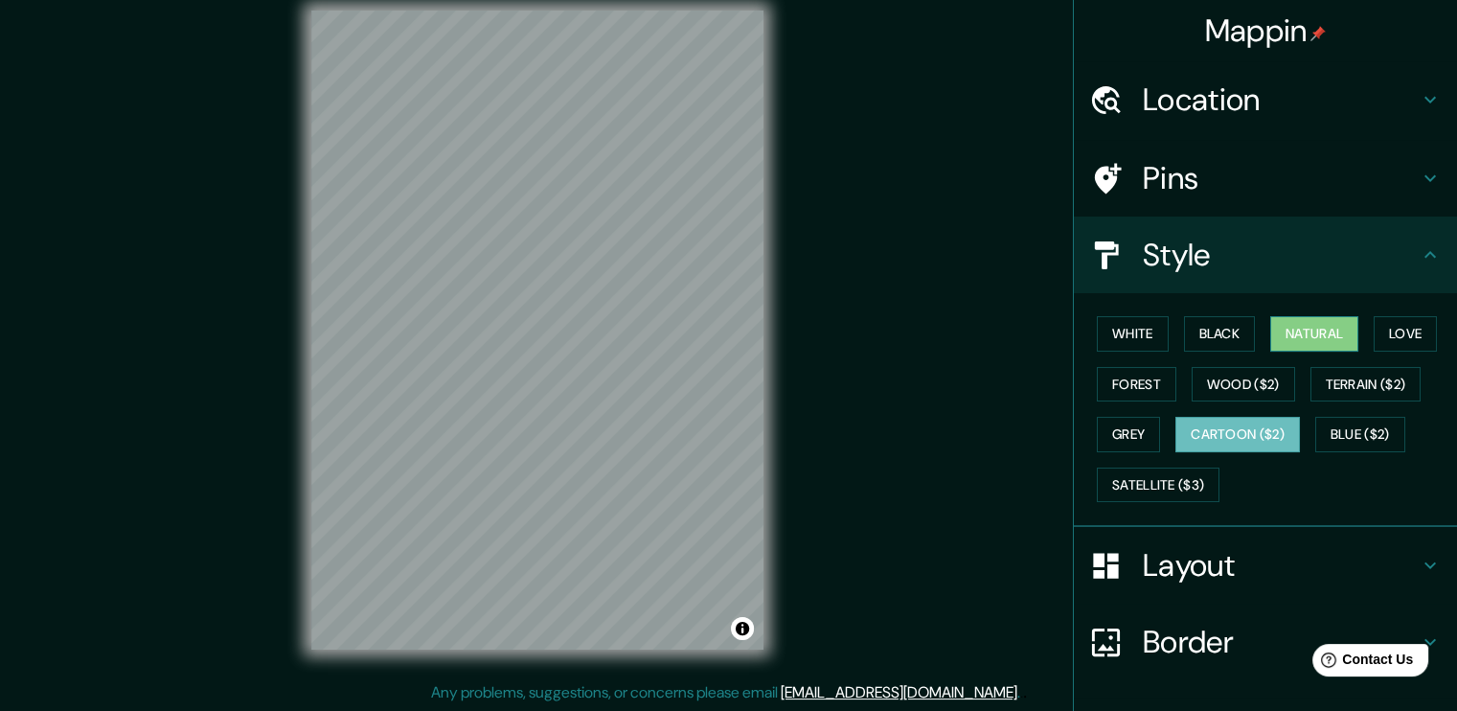
click at [1328, 335] on button "Natural" at bounding box center [1314, 333] width 88 height 35
click at [1117, 427] on button "Grey" at bounding box center [1127, 434] width 63 height 35
click at [1233, 417] on button "Cartoon ($2)" at bounding box center [1237, 434] width 124 height 35
click at [1373, 438] on button "Blue ($2)" at bounding box center [1360, 434] width 90 height 35
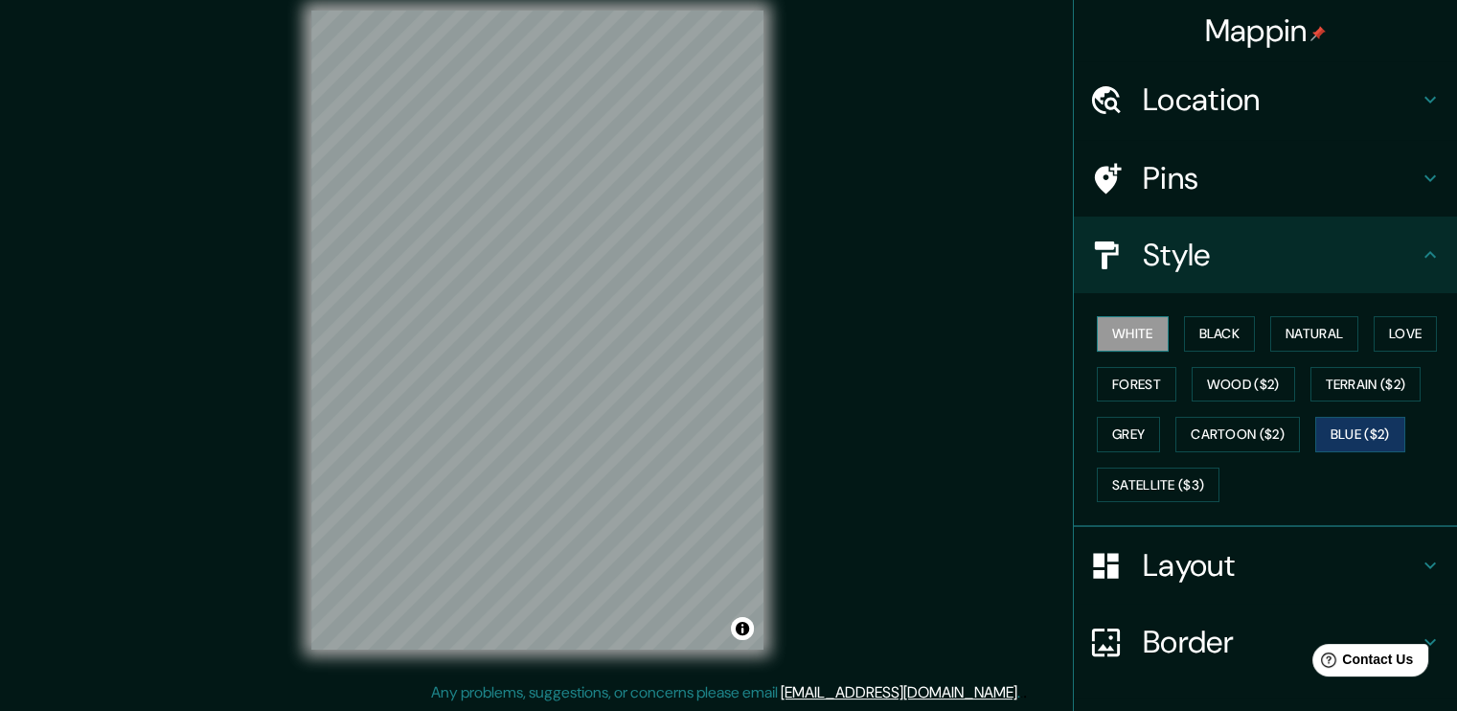
click at [1130, 325] on button "White" at bounding box center [1132, 333] width 72 height 35
click at [1233, 342] on button "Black" at bounding box center [1220, 333] width 72 height 35
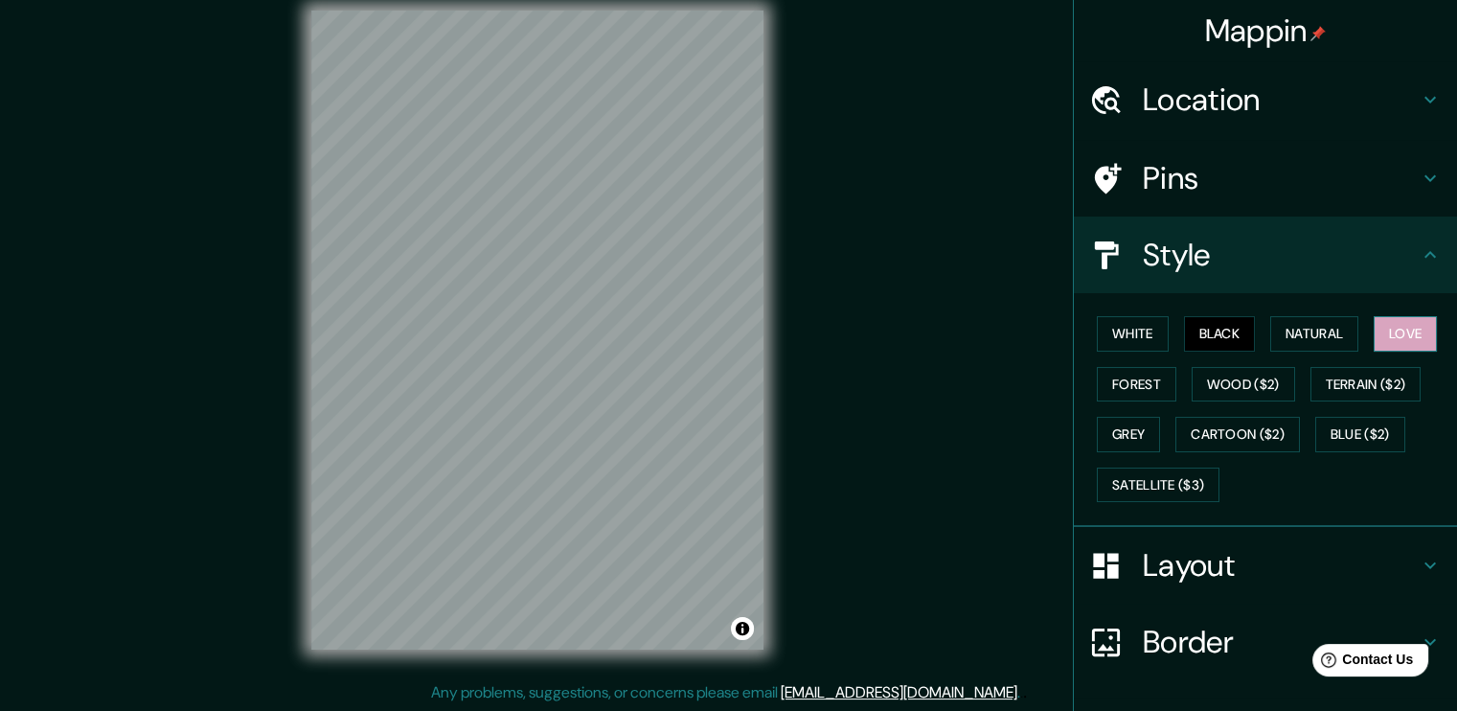
click at [1381, 341] on button "Love" at bounding box center [1404, 333] width 63 height 35
click at [1321, 337] on button "Natural" at bounding box center [1314, 333] width 88 height 35
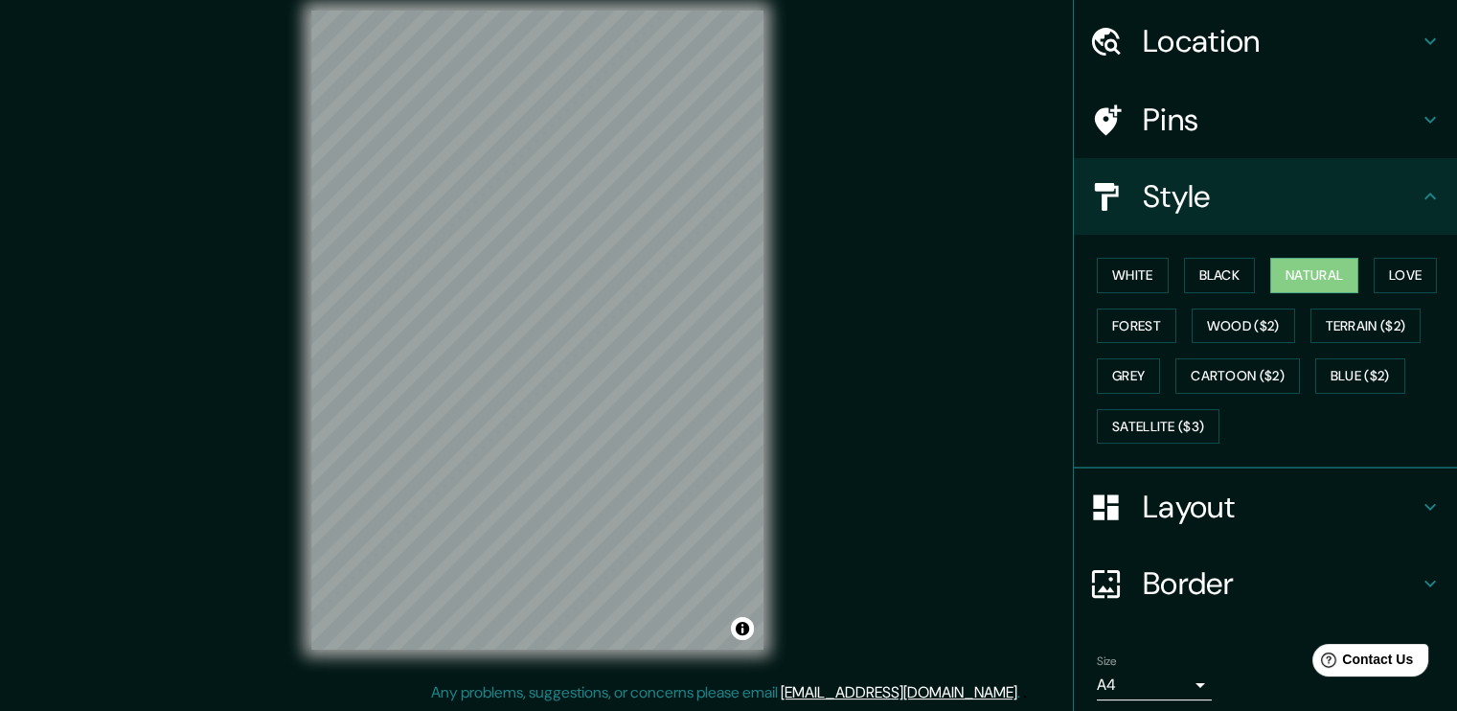
scroll to position [126, 0]
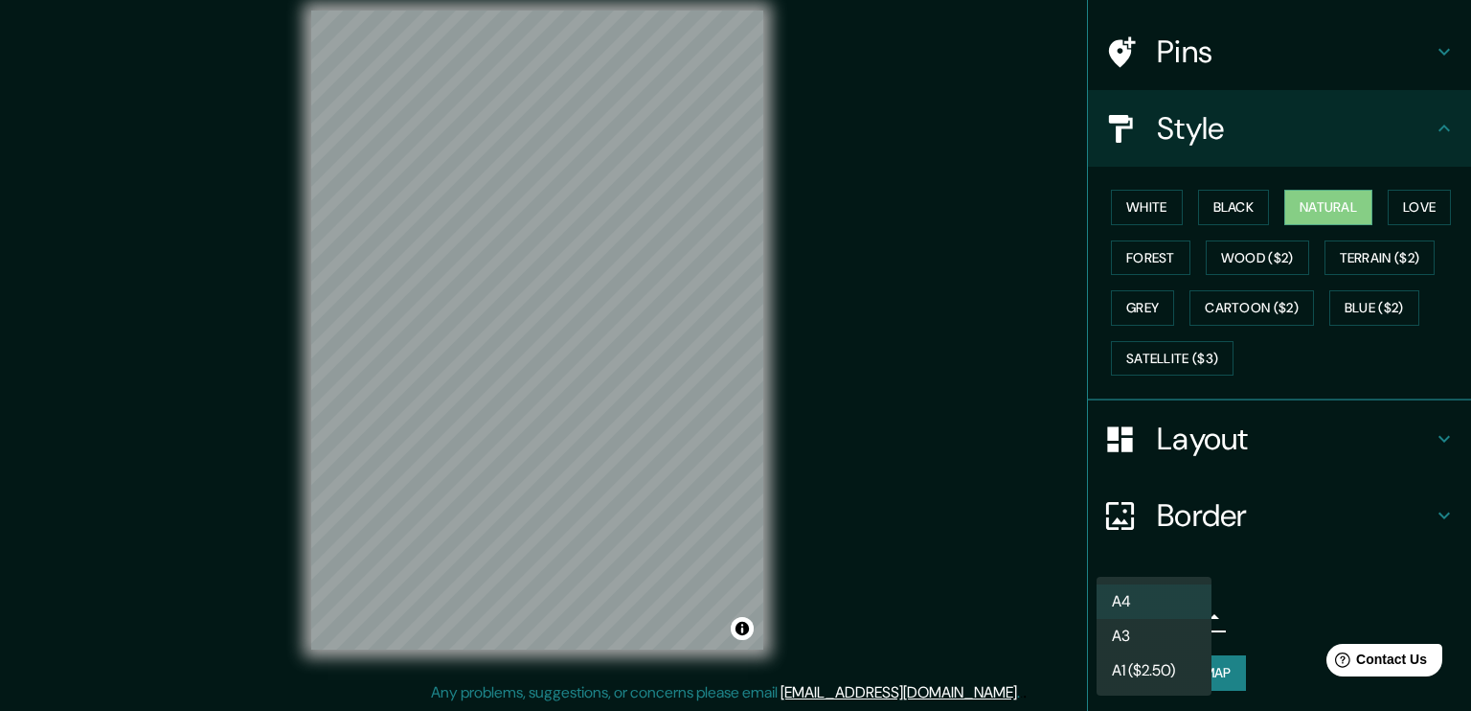
click at [1177, 618] on body "Mappin Location [GEOGRAPHIC_DATA], [GEOGRAPHIC_DATA], [GEOGRAPHIC_DATA] Pins St…" at bounding box center [735, 335] width 1471 height 711
click at [1163, 672] on li "A1 ($2.50)" at bounding box center [1153, 670] width 115 height 34
click at [1188, 610] on body "Mappin Location [GEOGRAPHIC_DATA], [GEOGRAPHIC_DATA], [GEOGRAPHIC_DATA] Pins St…" at bounding box center [735, 335] width 1471 height 711
click at [1154, 641] on li "A3" at bounding box center [1153, 636] width 115 height 34
type input "a4"
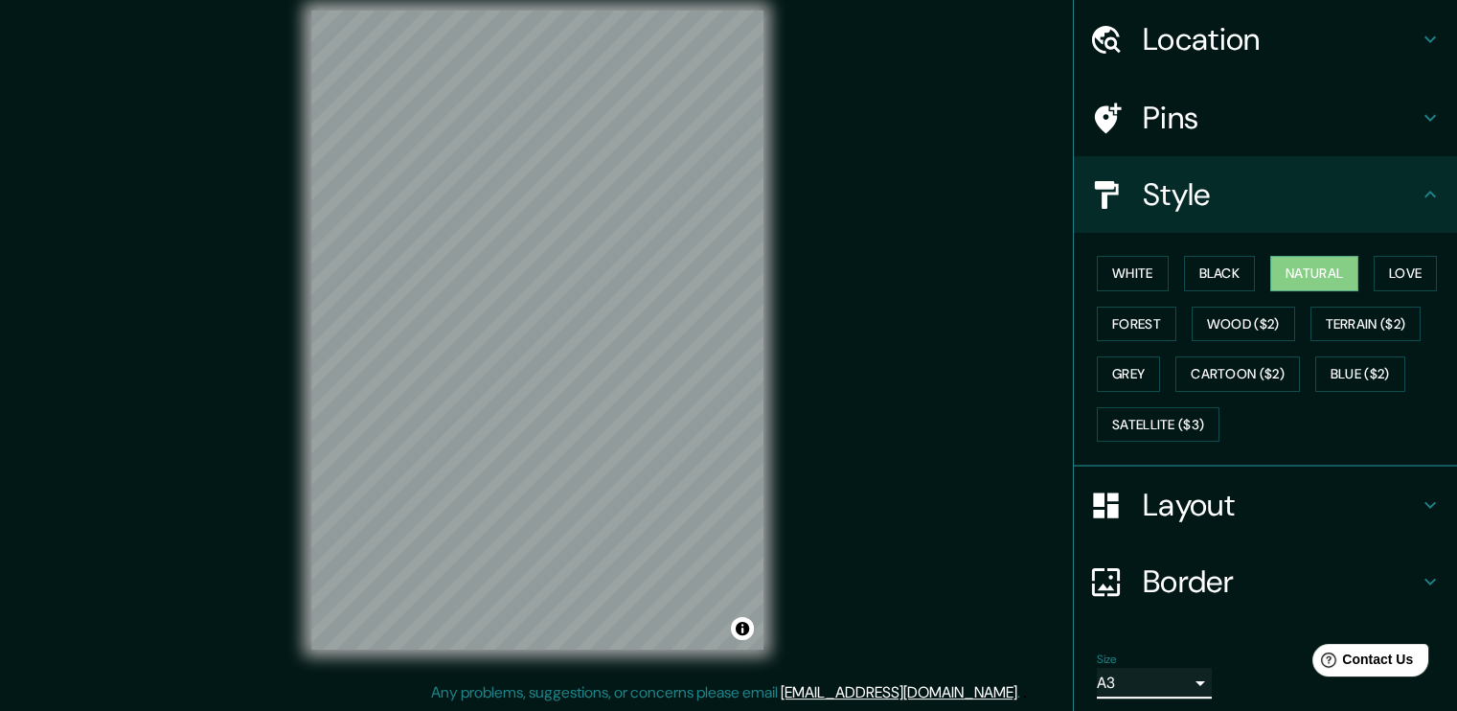
scroll to position [0, 0]
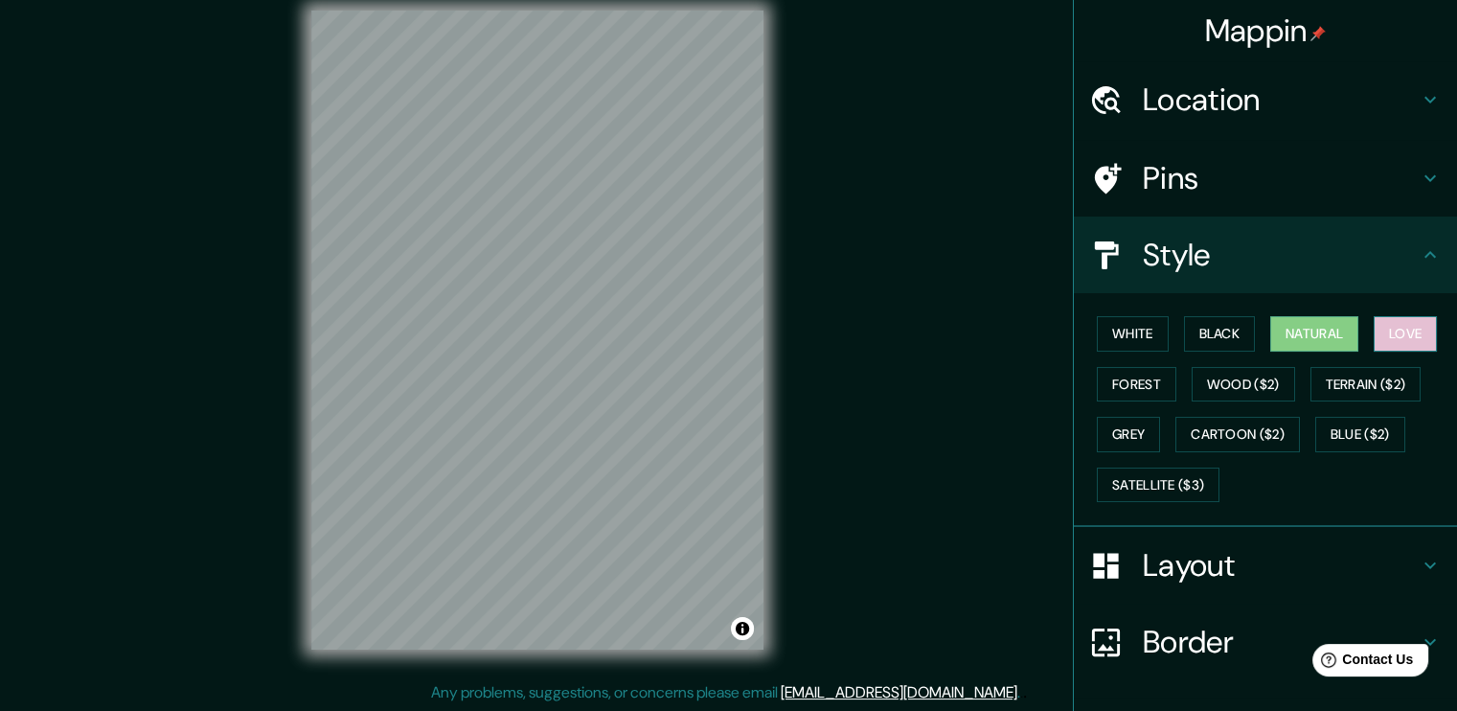
click at [1380, 329] on button "Love" at bounding box center [1404, 333] width 63 height 35
click at [1109, 379] on button "Forest" at bounding box center [1135, 384] width 79 height 35
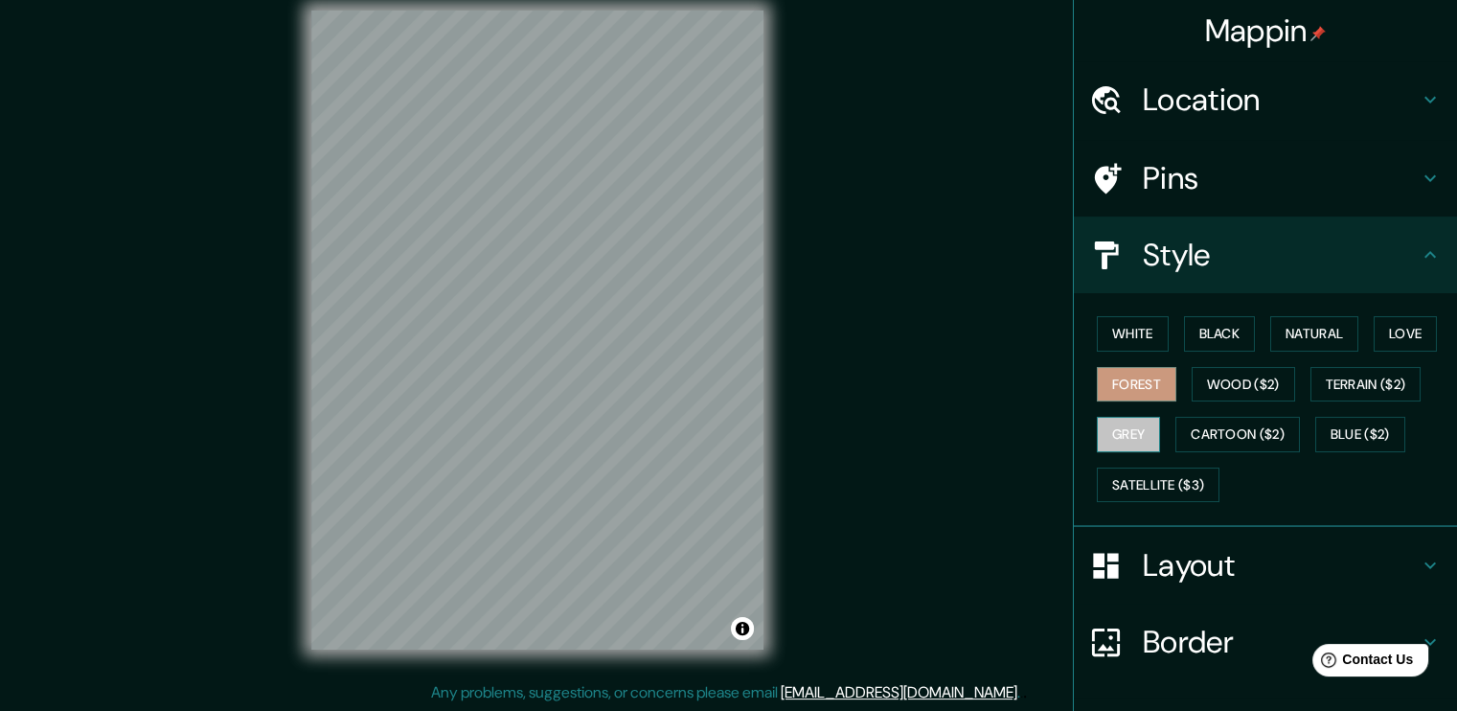
click at [1121, 430] on button "Grey" at bounding box center [1127, 434] width 63 height 35
click at [1191, 392] on button "Wood ($2)" at bounding box center [1242, 384] width 103 height 35
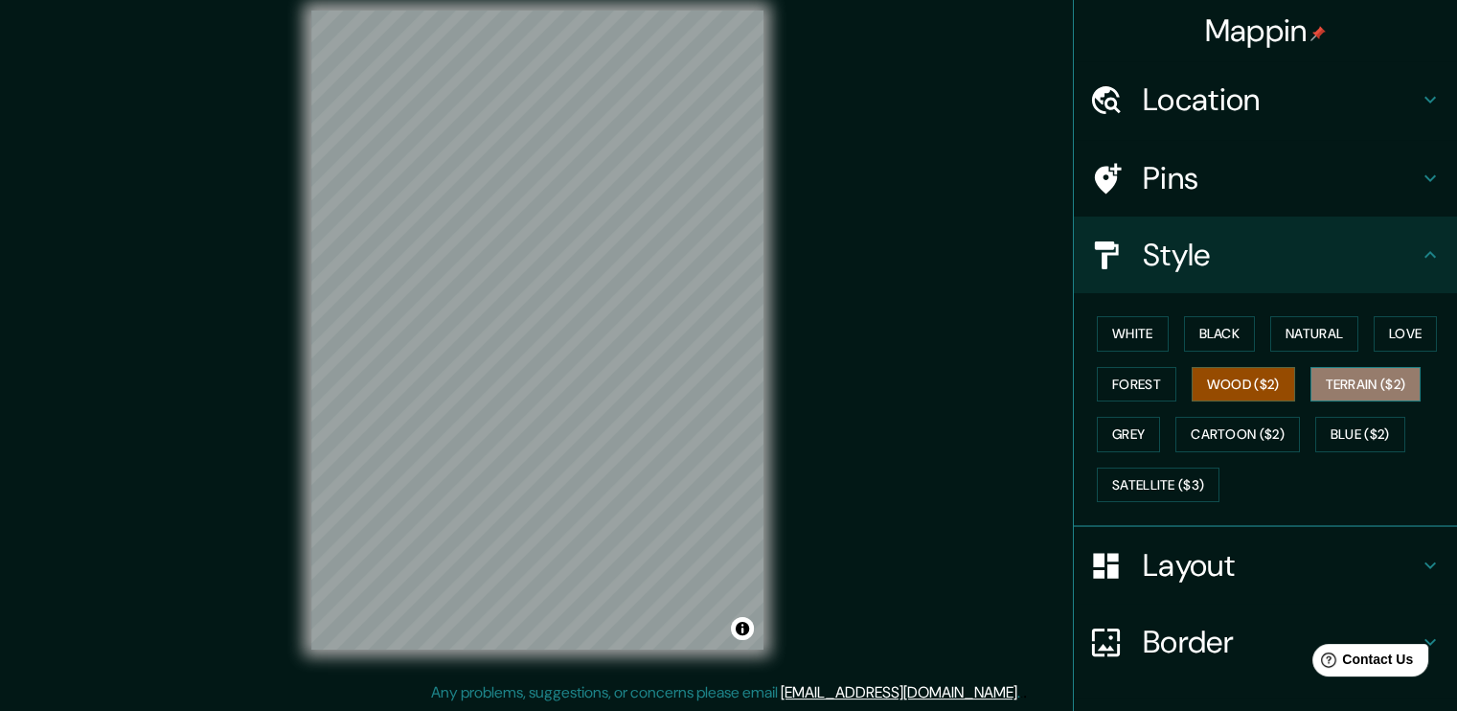
click at [1337, 388] on button "Terrain ($2)" at bounding box center [1365, 384] width 111 height 35
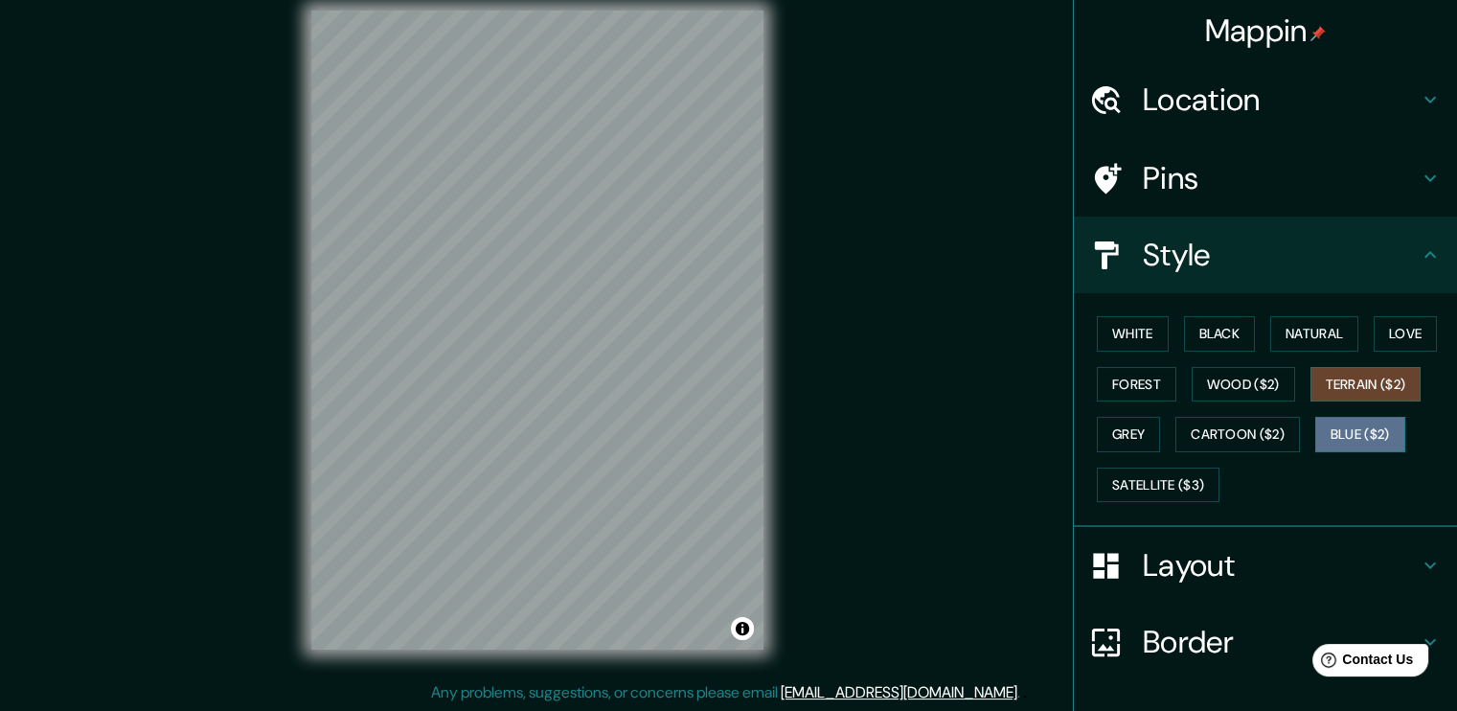
click at [1341, 432] on button "Blue ($2)" at bounding box center [1360, 434] width 90 height 35
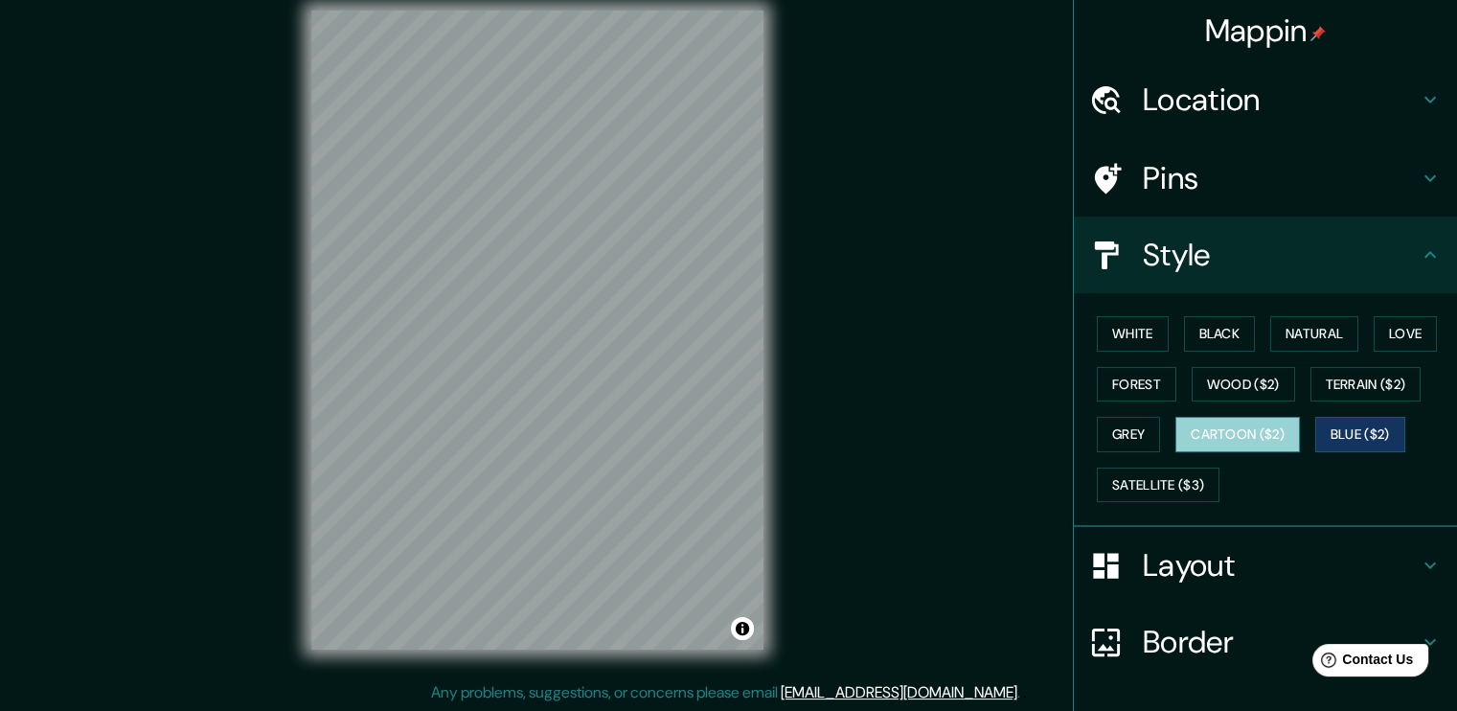
click at [1261, 431] on button "Cartoon ($2)" at bounding box center [1237, 434] width 124 height 35
click at [1140, 418] on button "Grey" at bounding box center [1127, 434] width 63 height 35
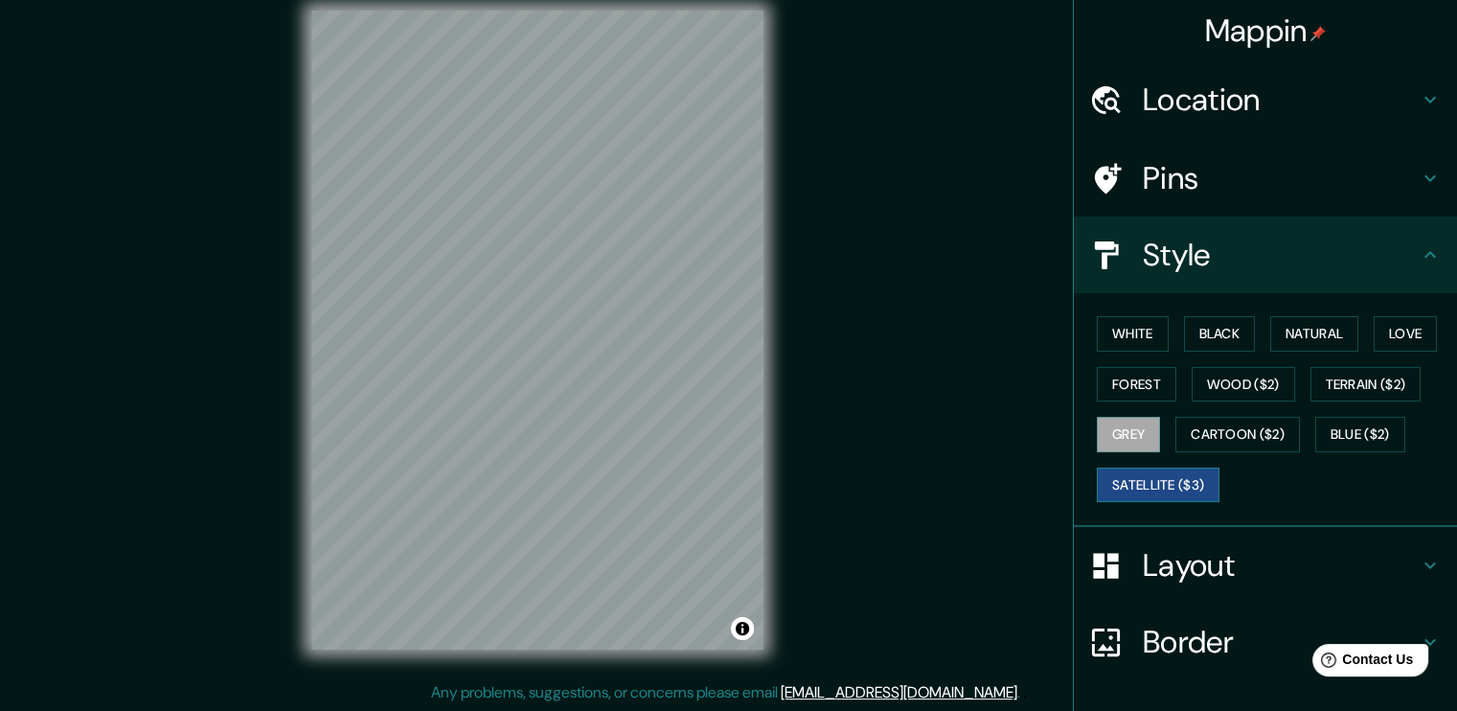
click at [1156, 488] on button "Satellite ($3)" at bounding box center [1157, 484] width 123 height 35
